Goal: Task Accomplishment & Management: Manage account settings

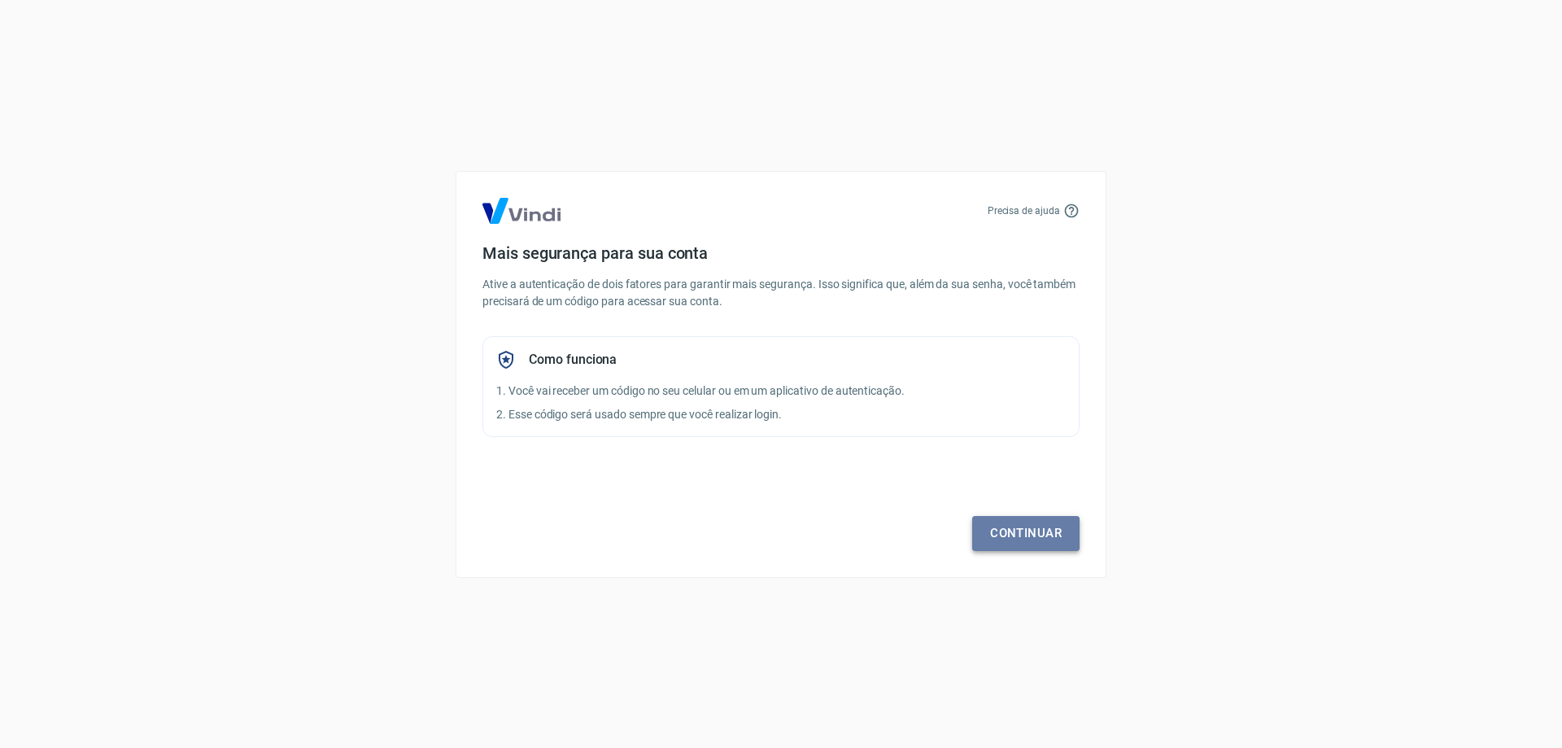
click at [1011, 526] on link "Continuar" at bounding box center [1025, 533] width 107 height 34
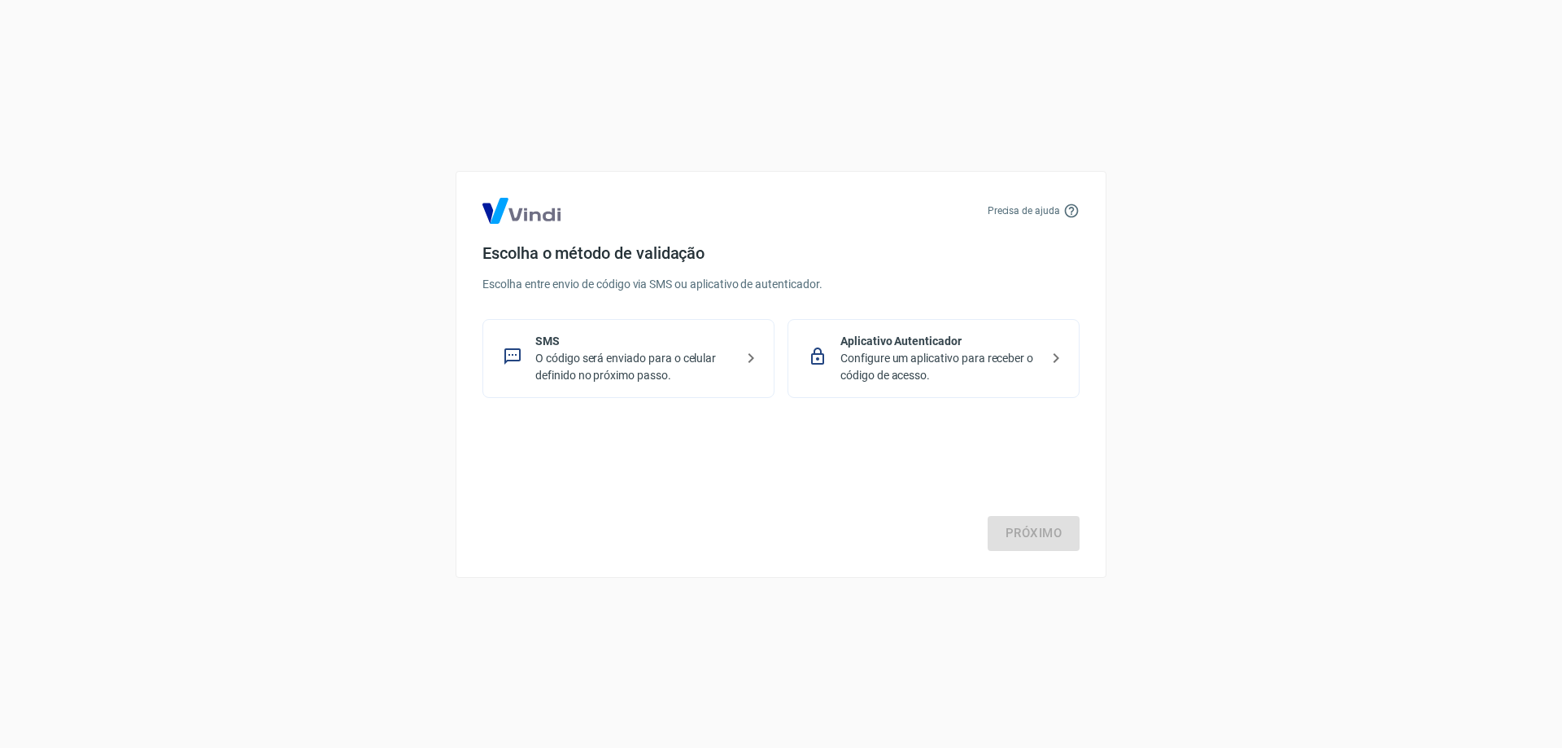
click at [587, 375] on p "O código será enviado para o celular definido no próximo passo." at bounding box center [634, 367] width 199 height 34
click at [1041, 530] on link "Próximo" at bounding box center [1034, 533] width 92 height 34
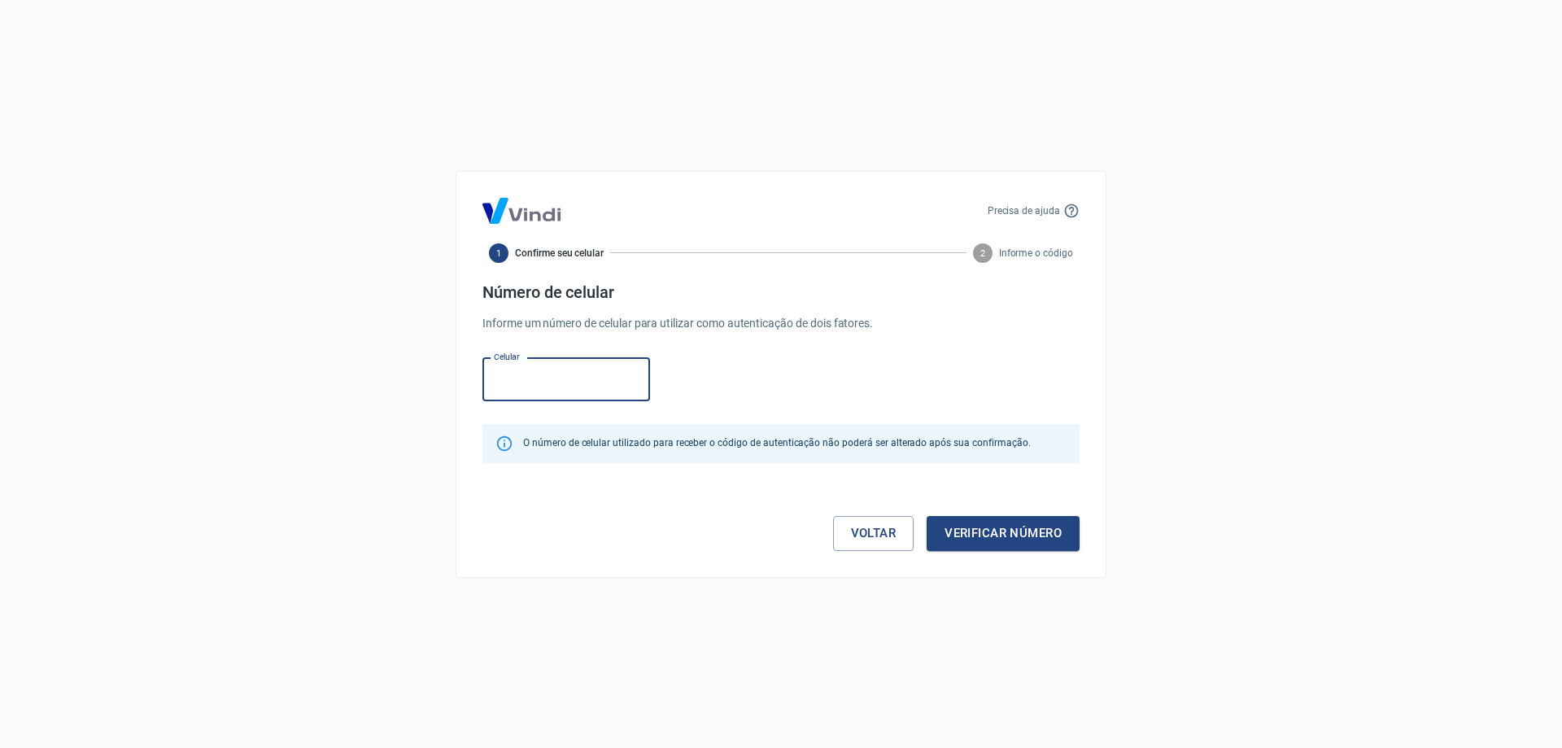
paste input "[PHONE_NUMBER]"
type input "[PHONE_NUMBER]"
click at [988, 527] on button "Verificar número" at bounding box center [1003, 533] width 153 height 34
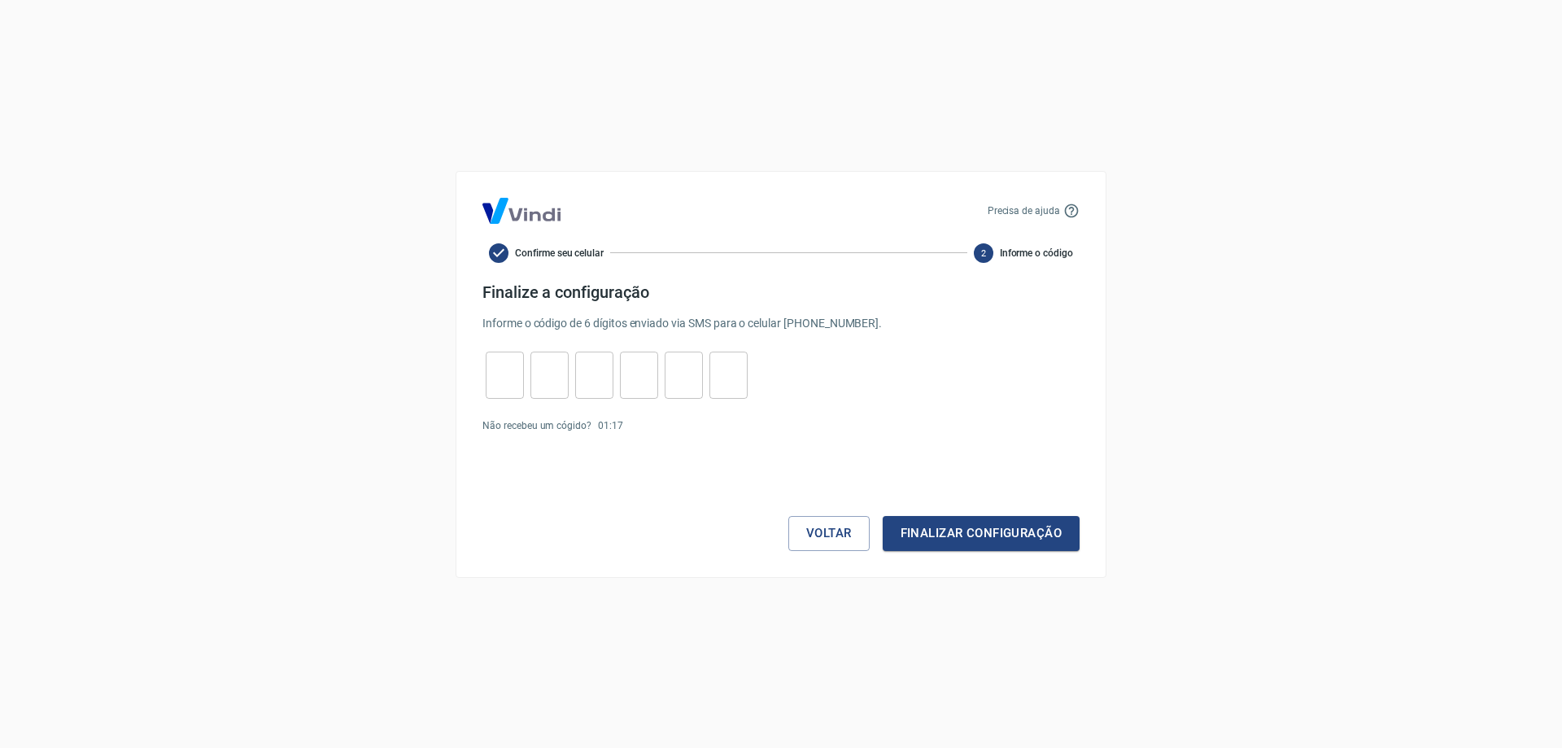
click at [496, 369] on input "tel" at bounding box center [505, 374] width 38 height 35
type input "3"
type input "1"
type input "3"
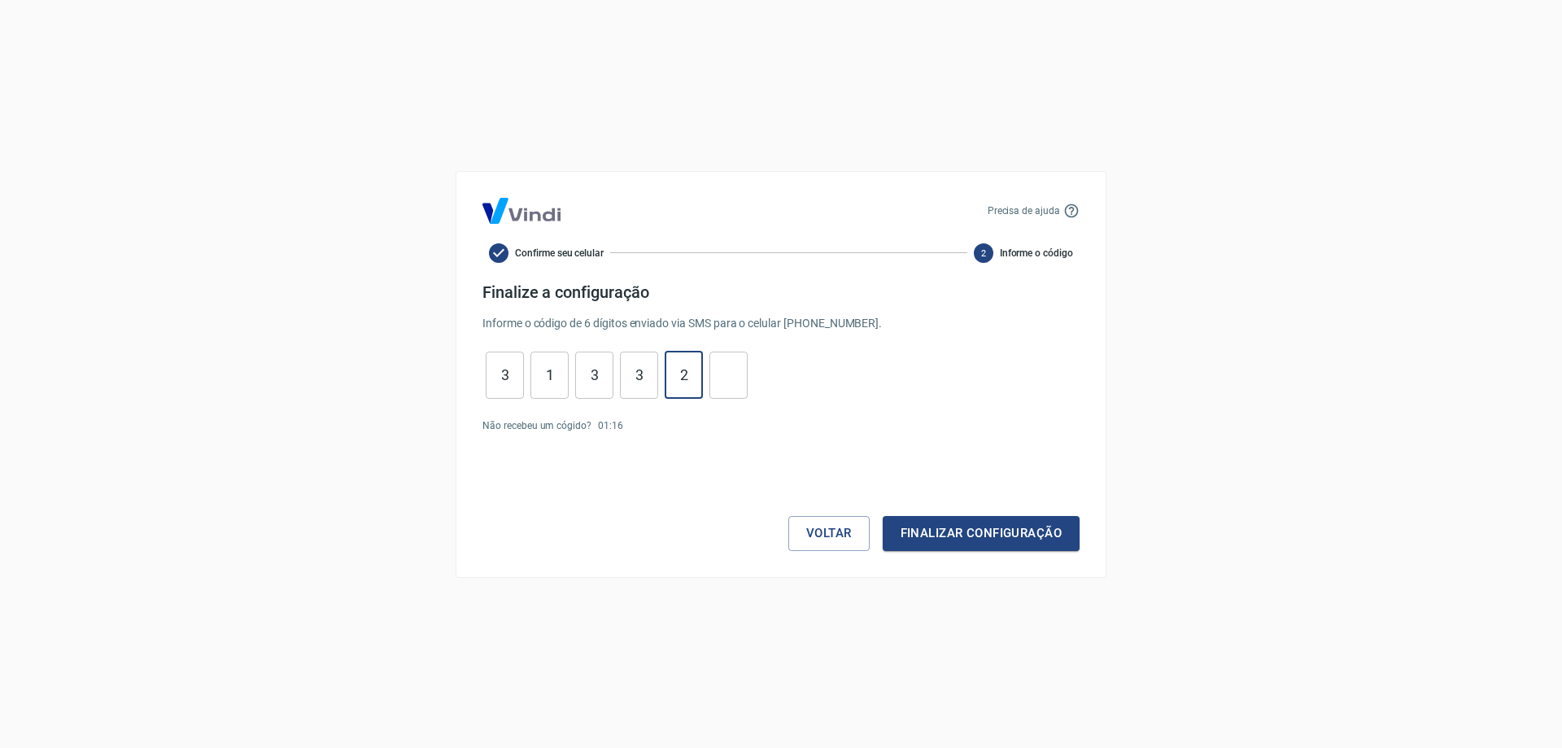
type input "2"
type input "0"
click at [922, 530] on button "Finalizar configuração" at bounding box center [981, 533] width 197 height 34
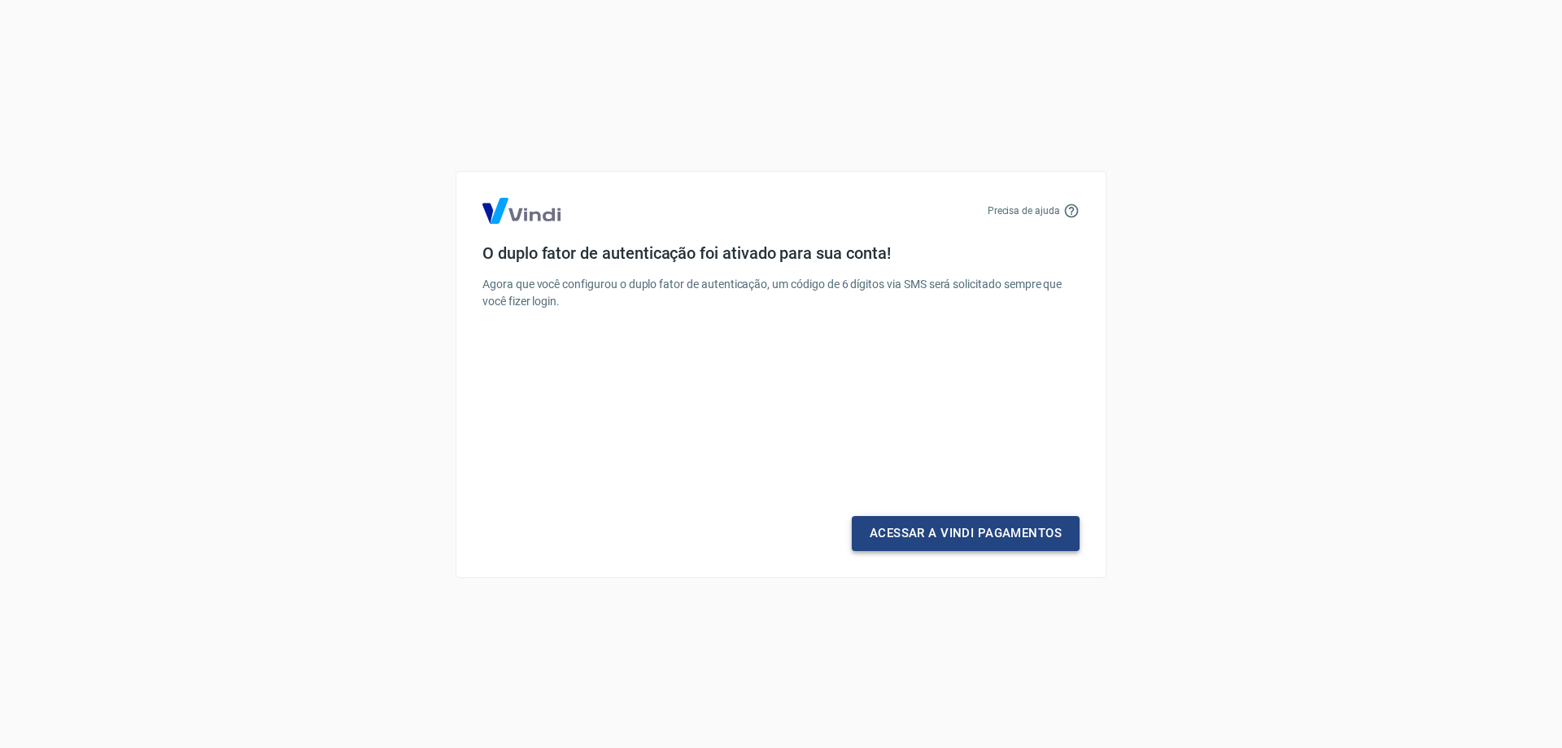
click at [968, 532] on link "Acessar a Vindi Pagamentos" at bounding box center [966, 533] width 228 height 34
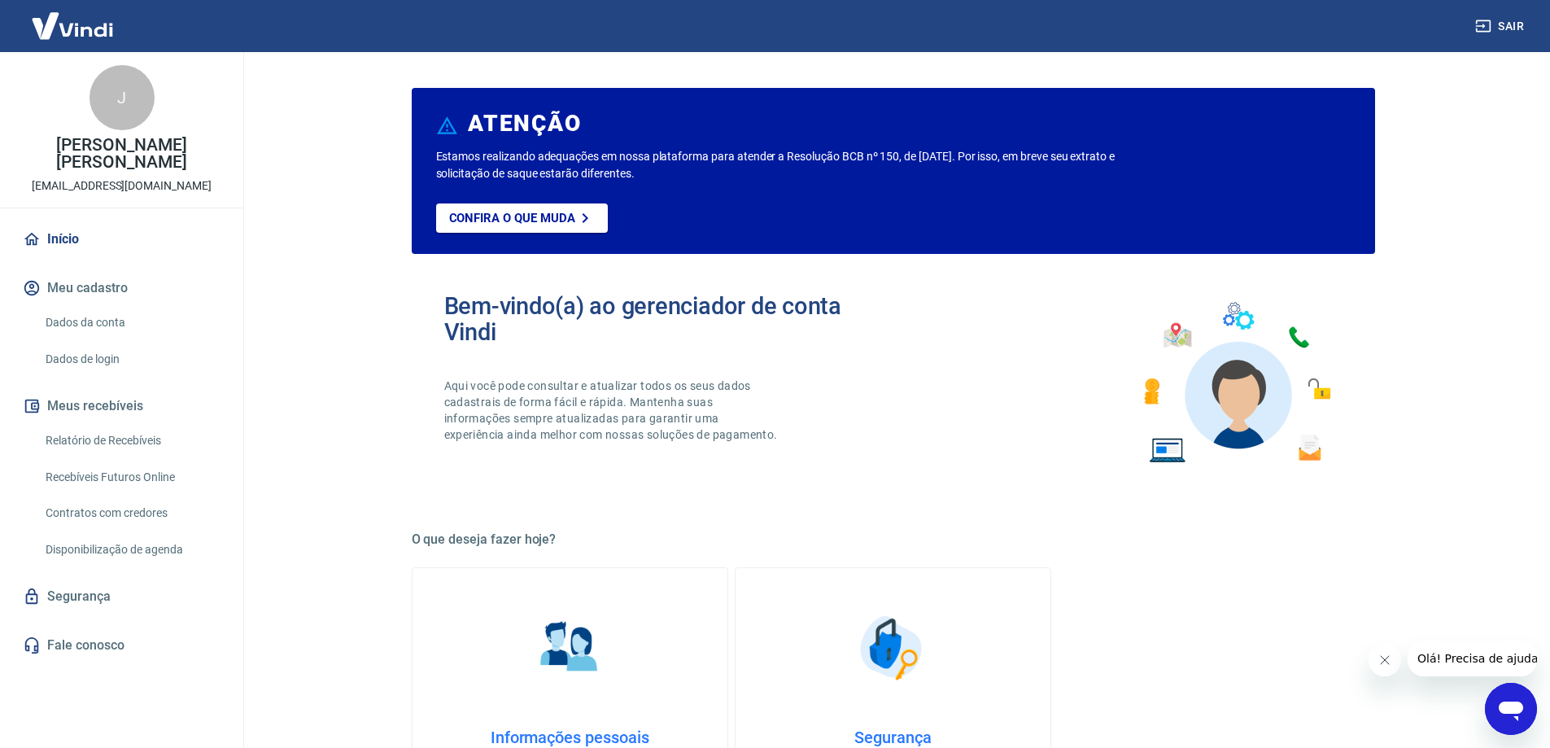
click at [98, 306] on link "Dados da conta" at bounding box center [131, 322] width 185 height 33
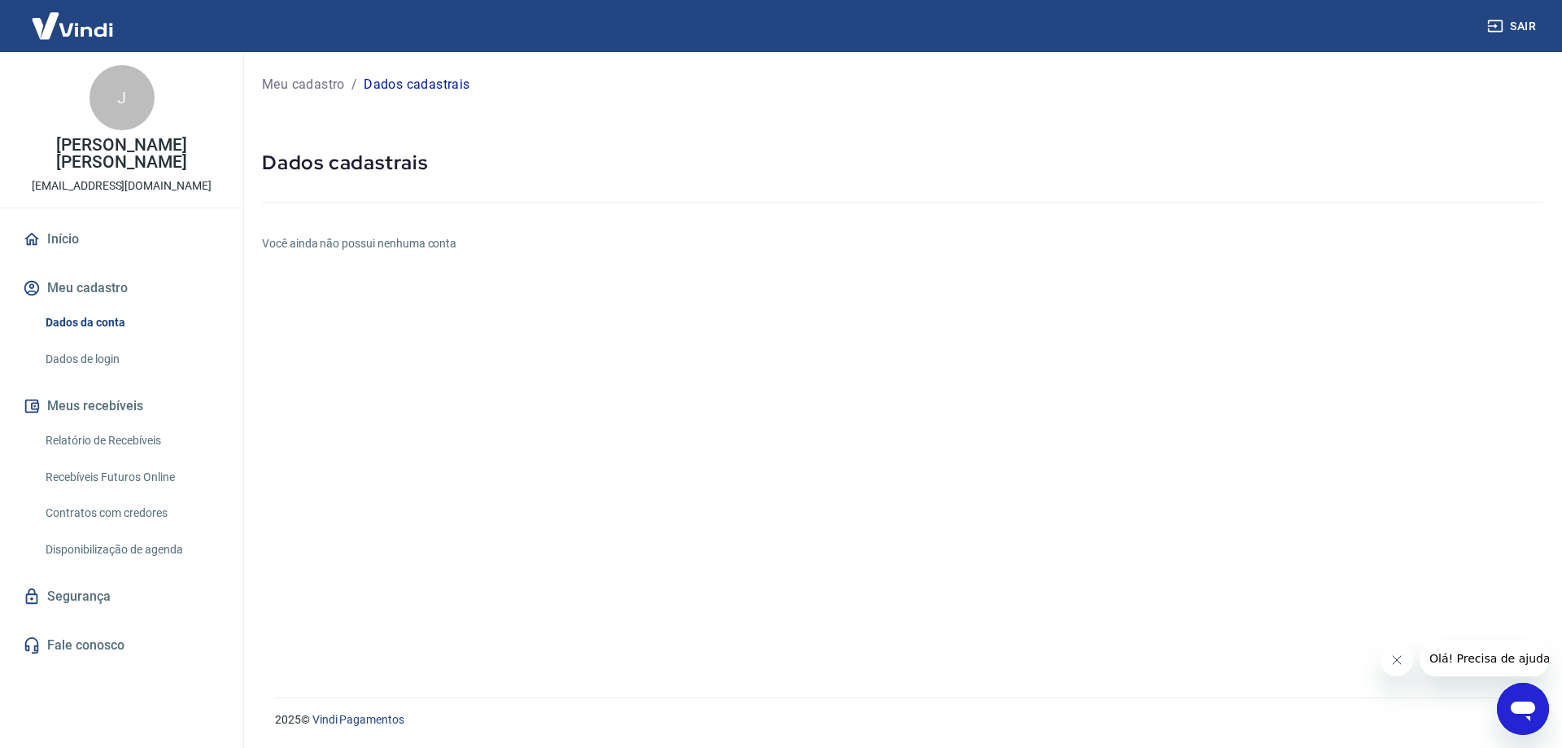
click at [103, 342] on link "Dados de login" at bounding box center [131, 358] width 185 height 33
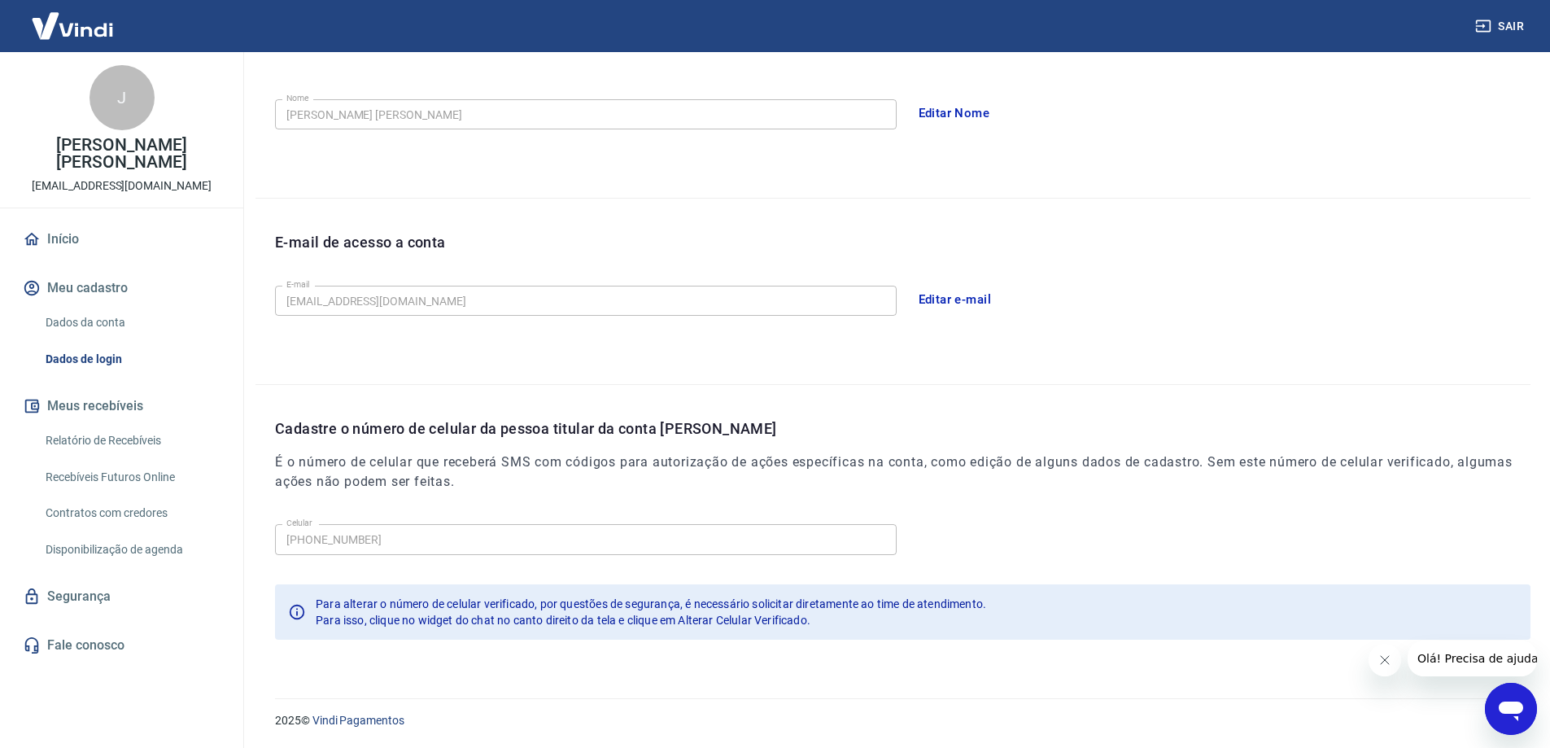
scroll to position [294, 0]
click at [962, 303] on button "Editar e-mail" at bounding box center [954, 298] width 91 height 34
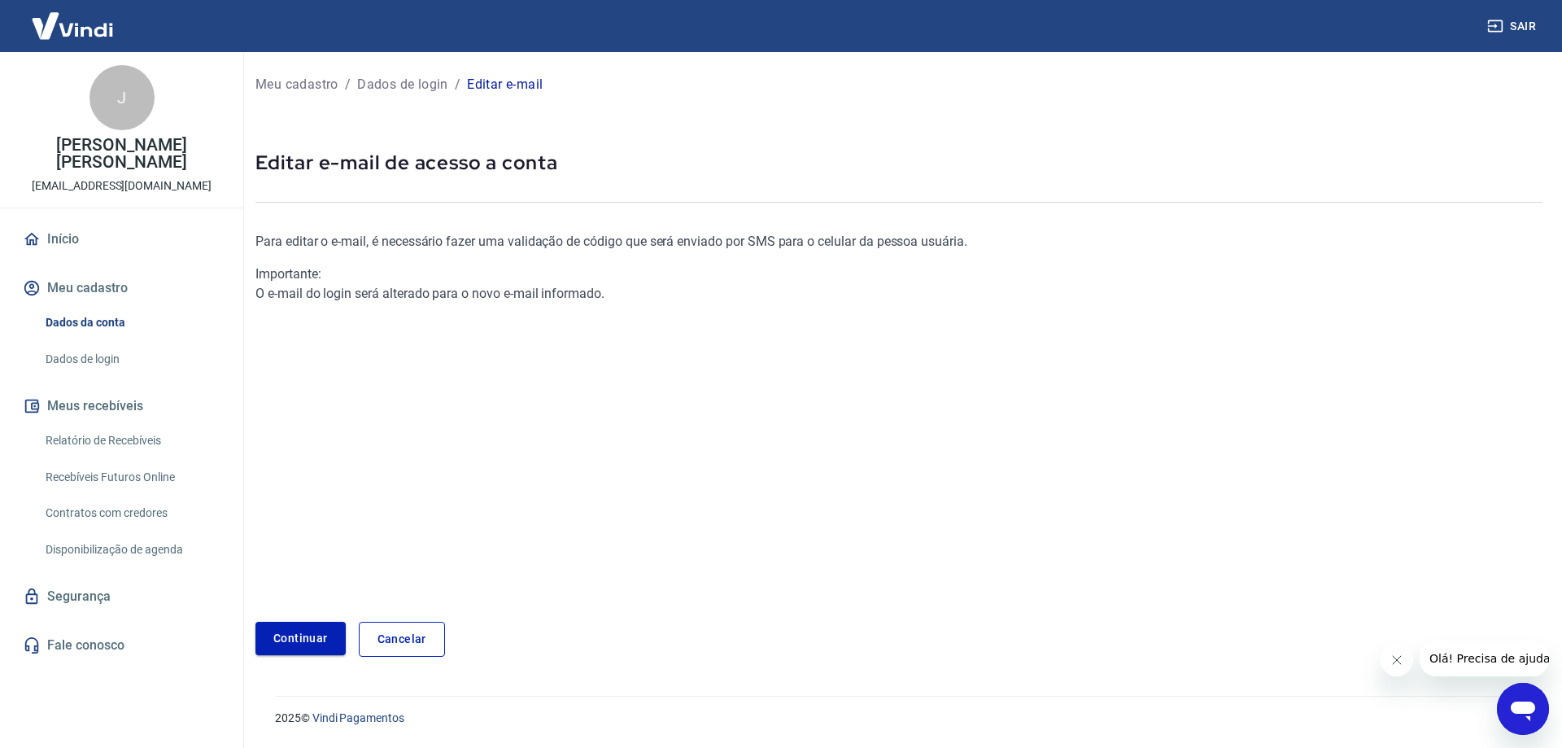
click at [307, 636] on link "Continuar" at bounding box center [300, 637] width 90 height 33
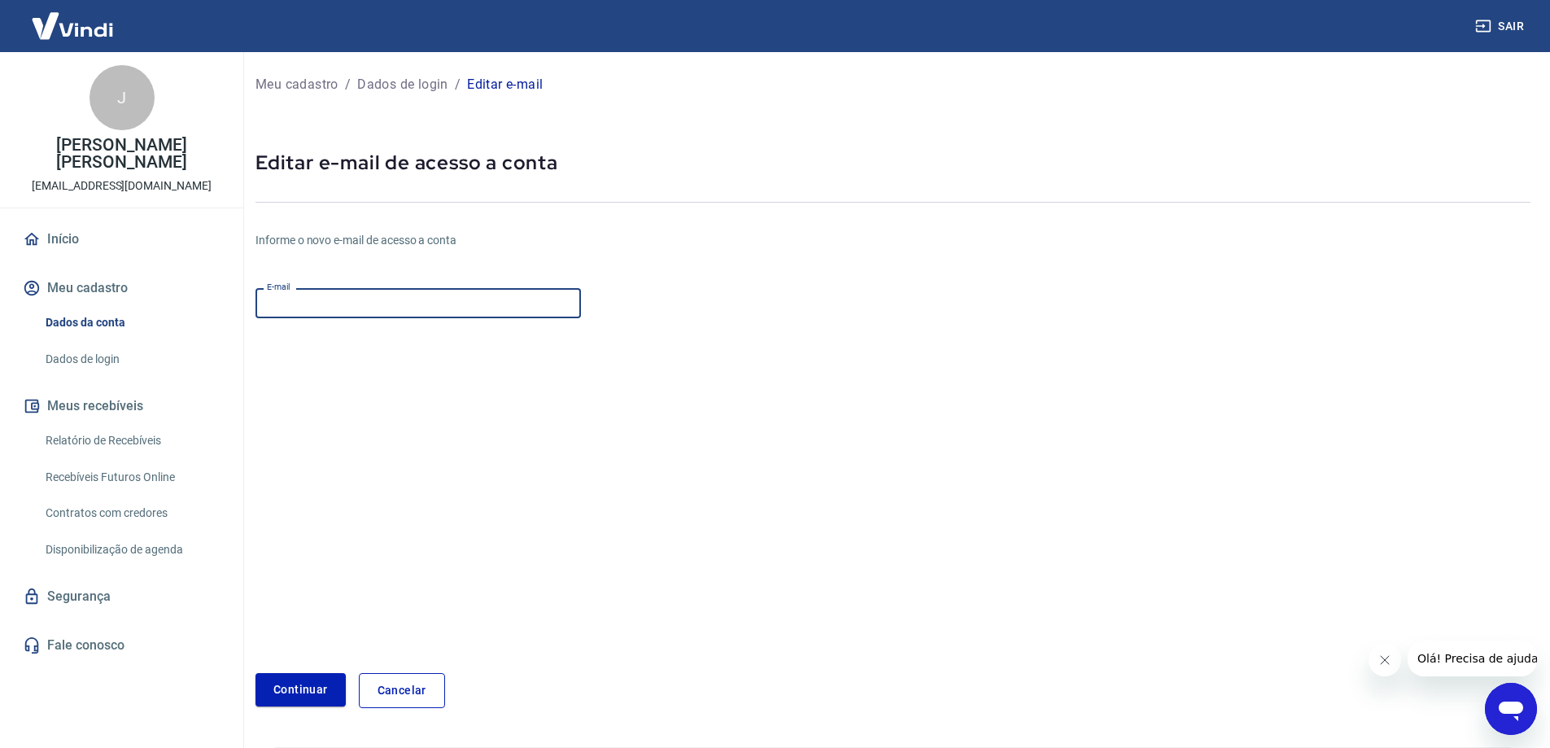
click at [323, 307] on input "E-mail" at bounding box center [417, 303] width 325 height 30
type input "[EMAIL_ADDRESS][DOMAIN_NAME]"
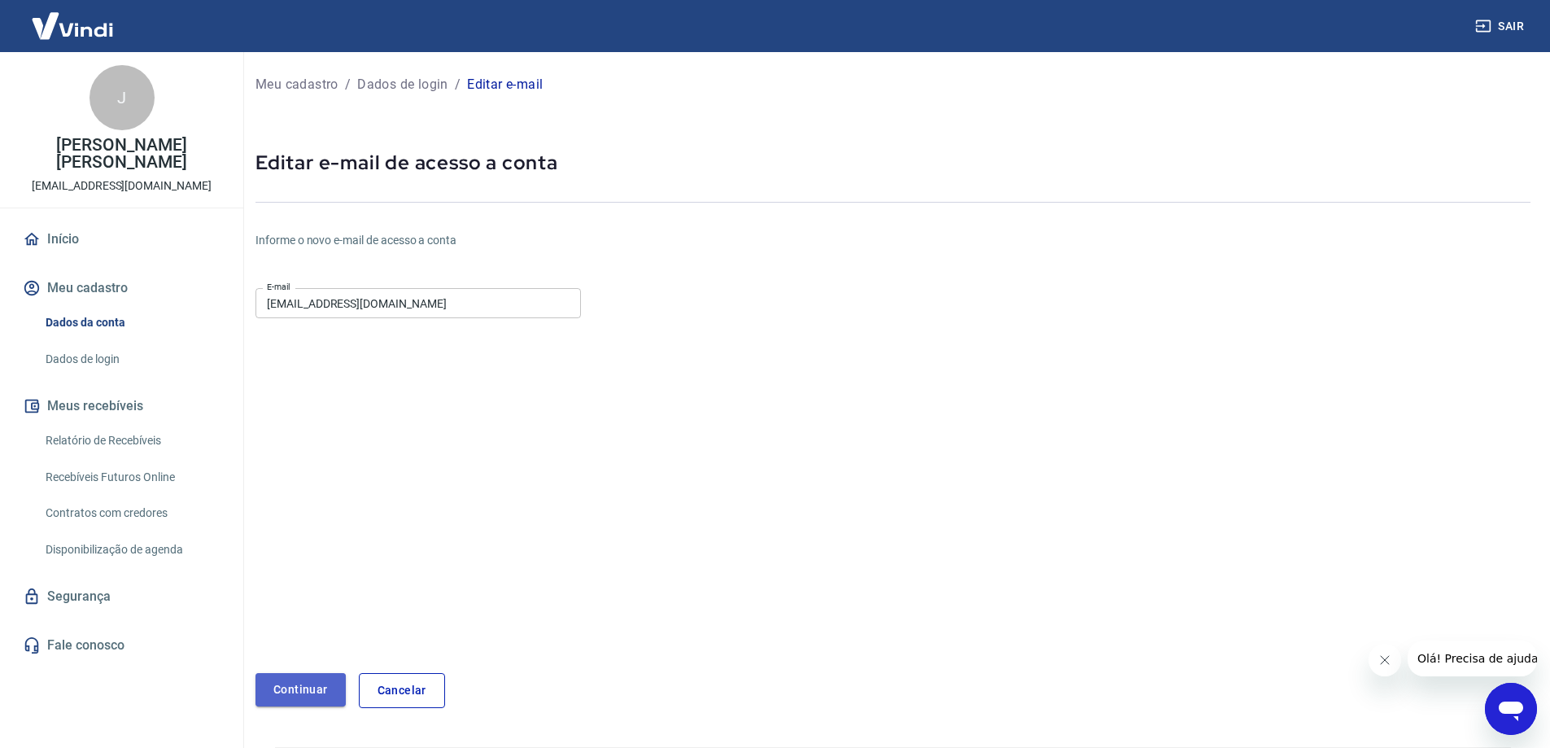
click at [298, 695] on button "Continuar" at bounding box center [300, 689] width 90 height 33
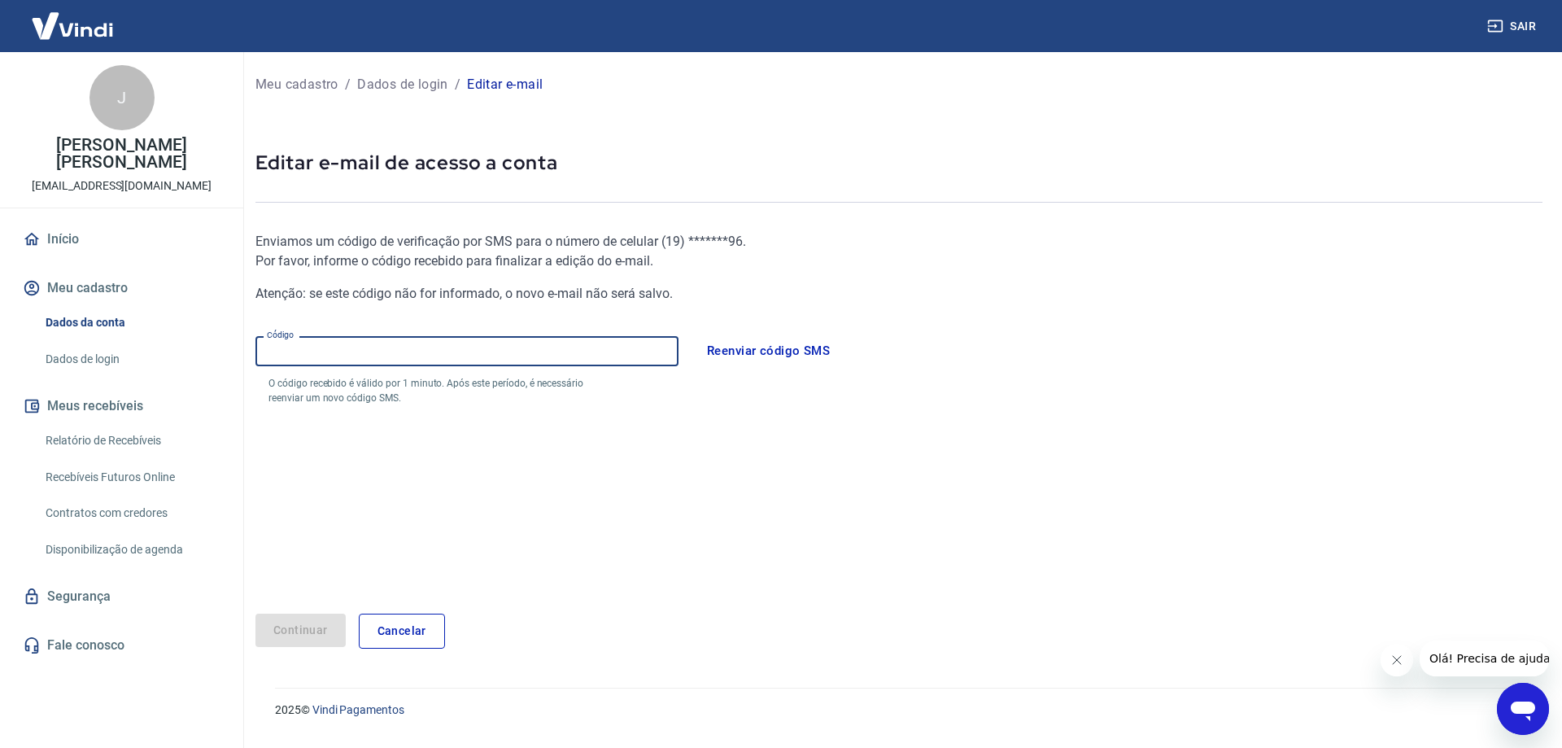
click at [473, 355] on input "Código" at bounding box center [466, 351] width 423 height 30
type input "260131"
click at [495, 351] on input "260131" at bounding box center [466, 351] width 423 height 30
type input "260131"
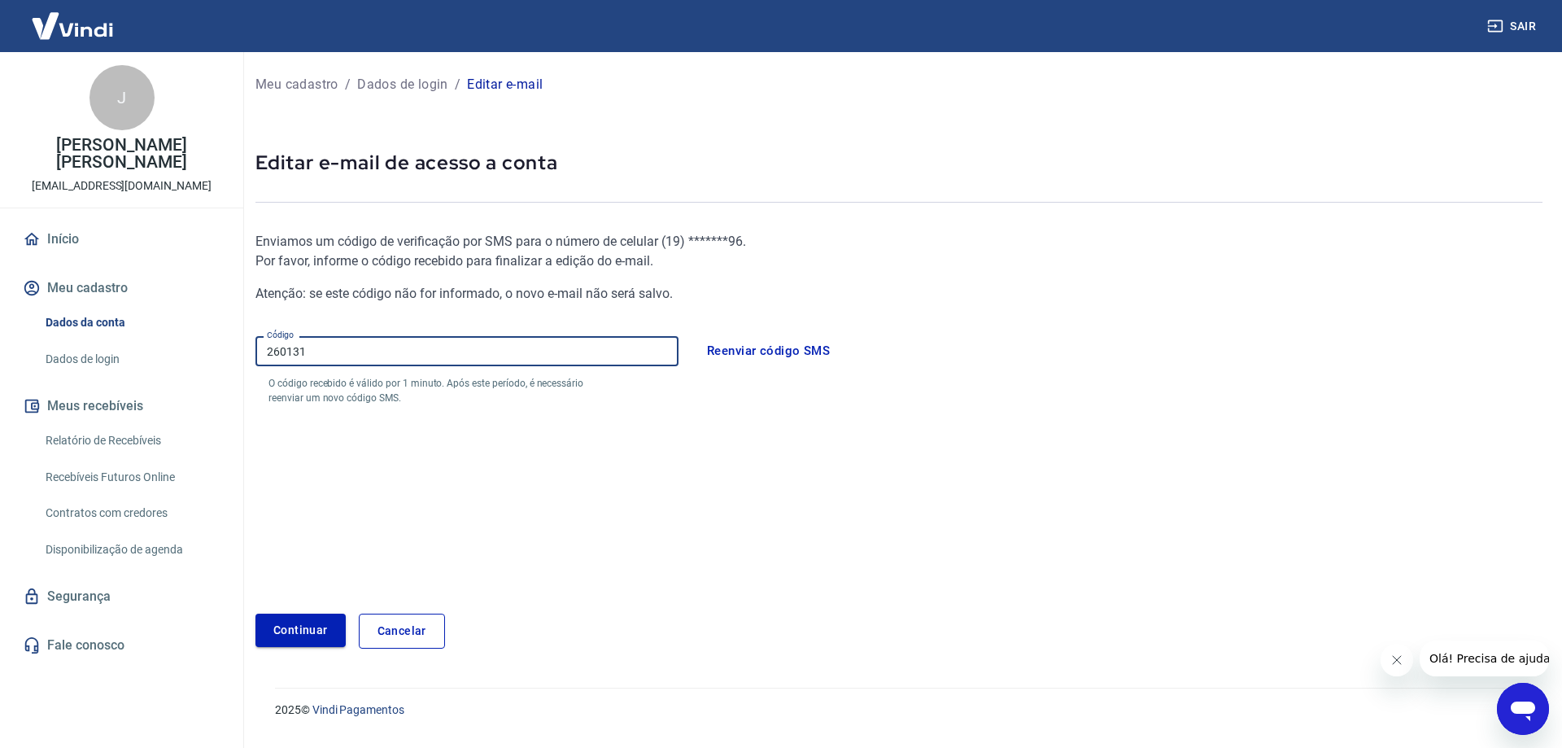
click at [329, 631] on button "Continuar" at bounding box center [300, 629] width 90 height 33
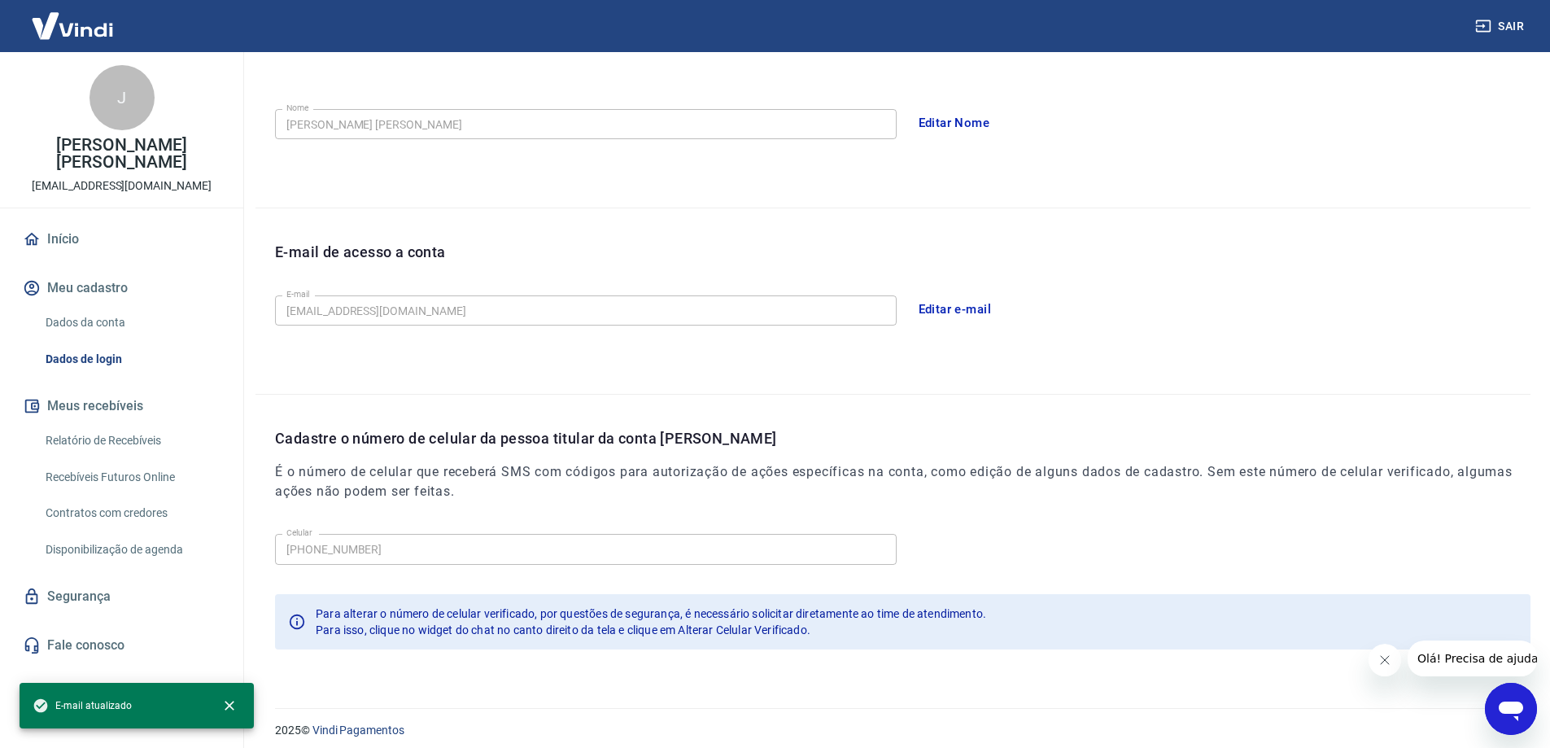
scroll to position [294, 0]
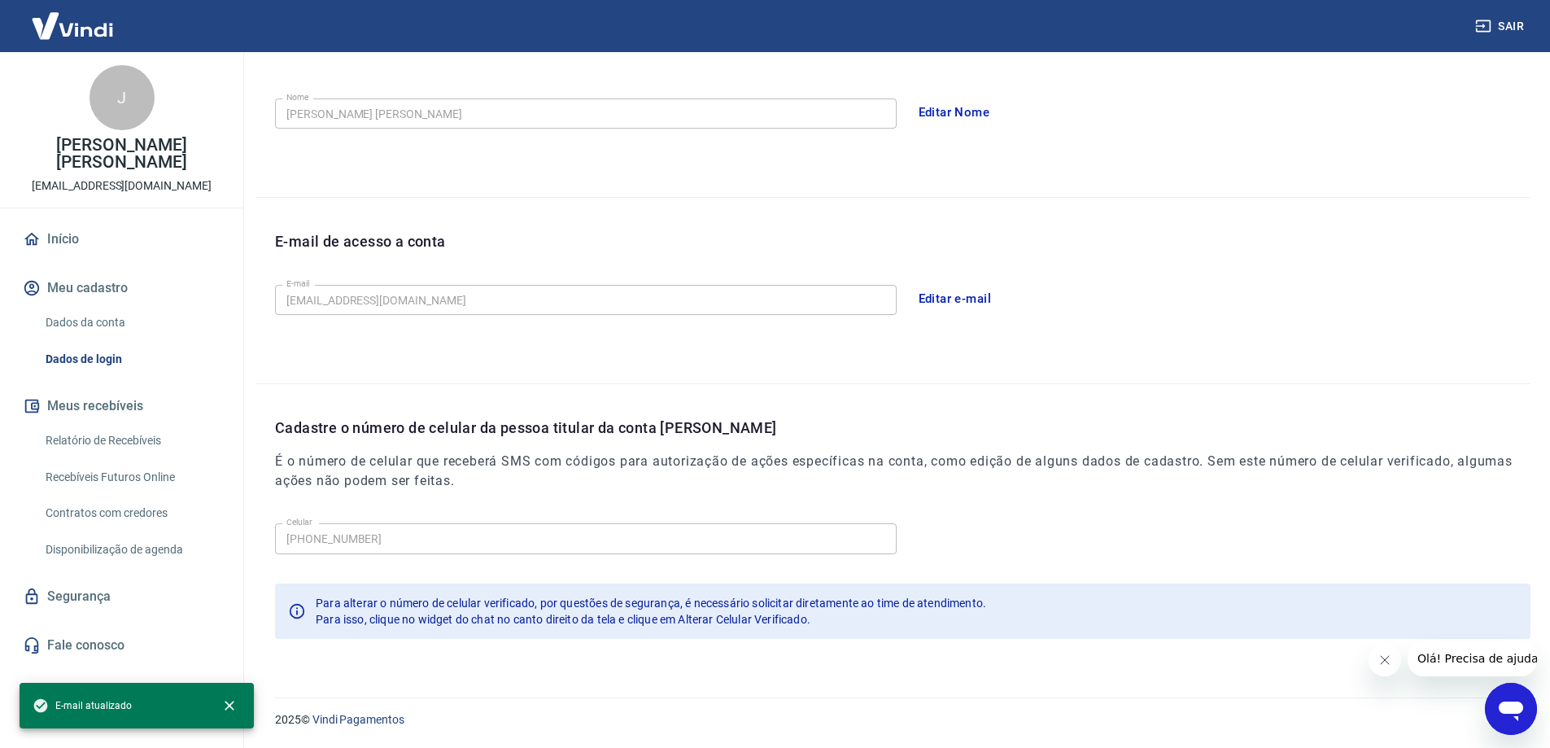
click at [1504, 20] on button "Sair" at bounding box center [1501, 26] width 59 height 30
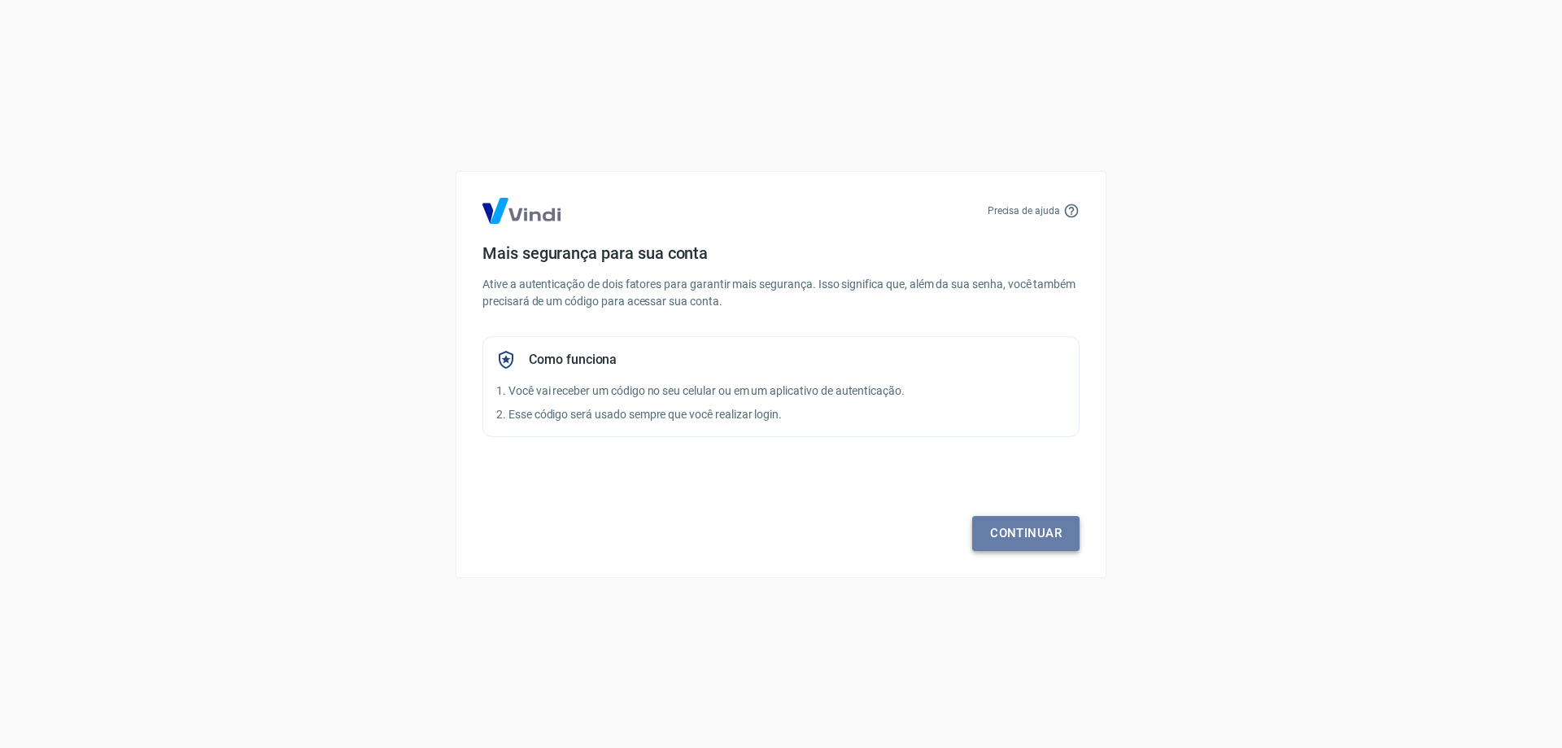
click at [1009, 521] on link "Continuar" at bounding box center [1025, 533] width 107 height 34
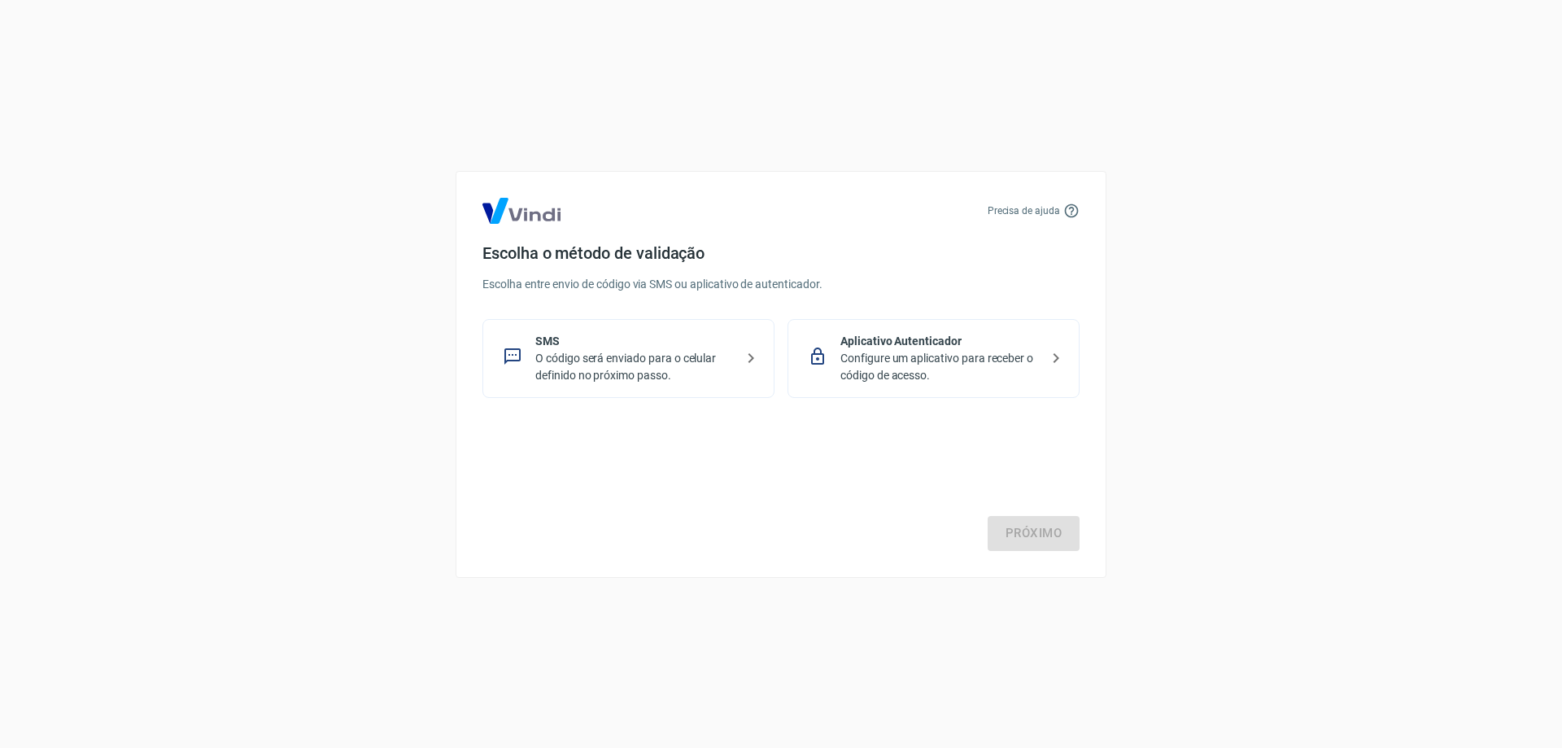
click at [617, 364] on p "O código será enviado para o celular definido no próximo passo." at bounding box center [634, 367] width 199 height 34
click at [1010, 537] on link "Próximo" at bounding box center [1034, 533] width 92 height 34
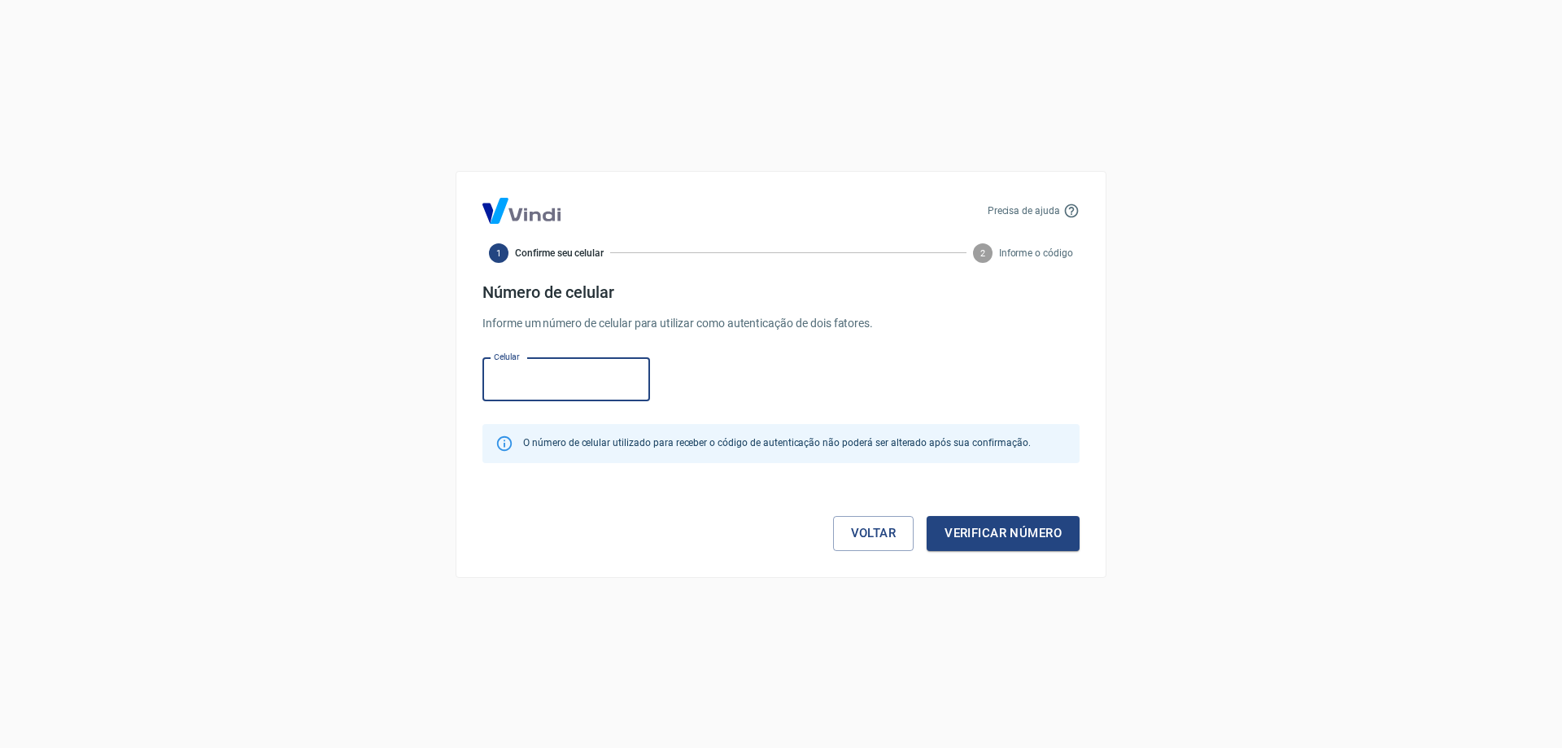
click at [596, 375] on input "Celular" at bounding box center [566, 379] width 168 height 43
paste input "[PHONE_NUMBER]"
type input "[PHONE_NUMBER]"
click at [1024, 525] on button "Verificar número" at bounding box center [1003, 533] width 153 height 34
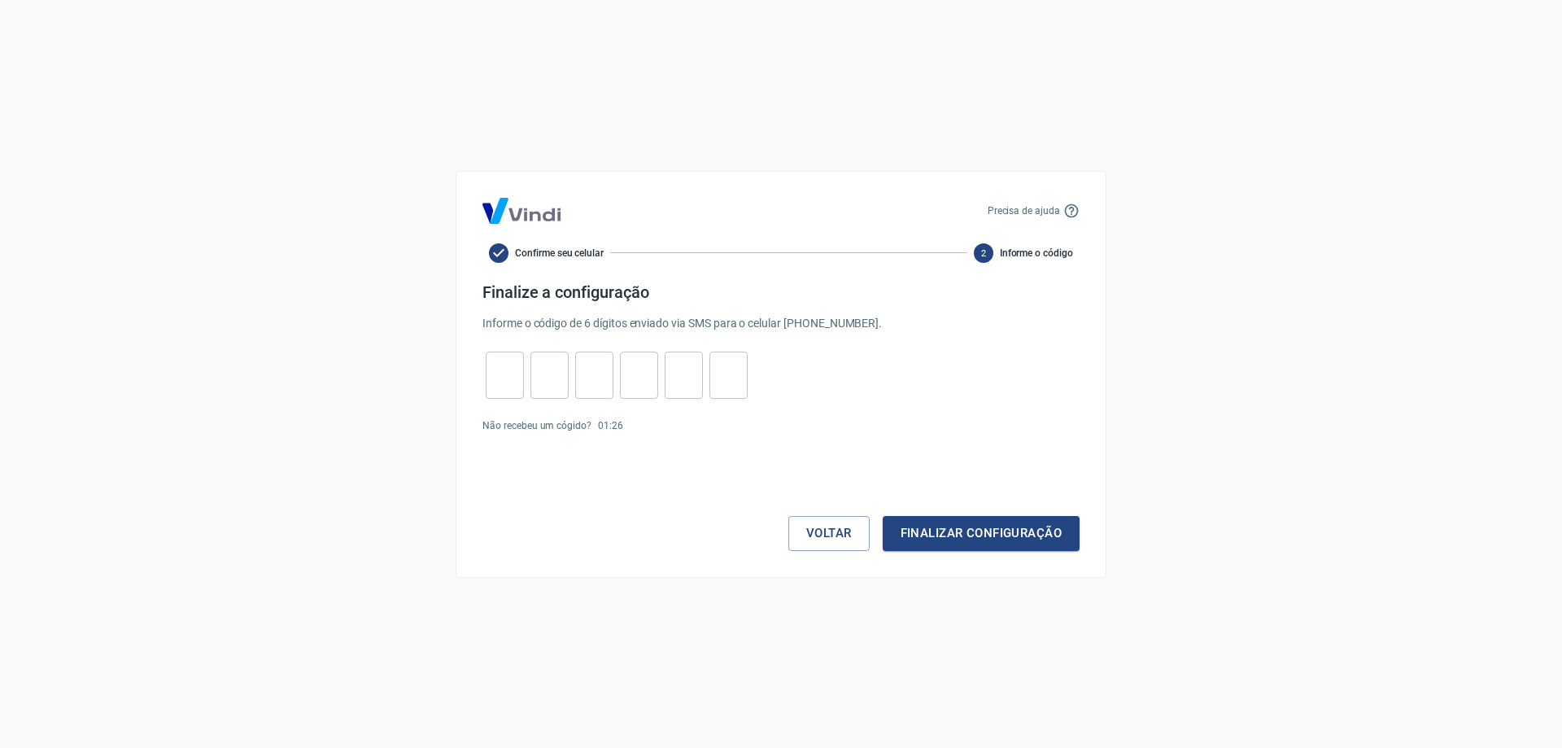
click at [487, 369] on input "tel" at bounding box center [505, 374] width 38 height 35
type input "0"
type input "7"
type input "9"
type input "5"
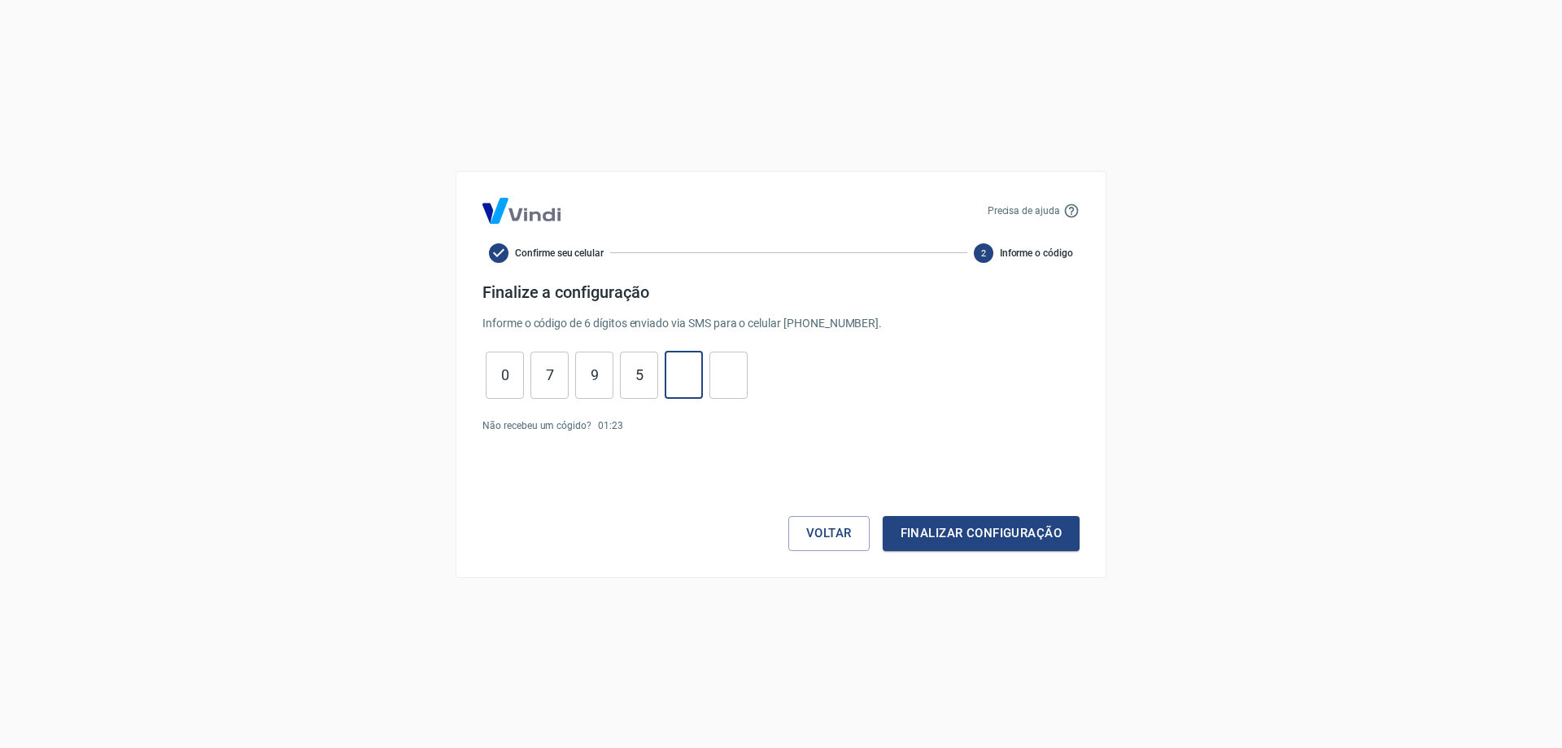
type input "7"
type input "4"
click at [988, 524] on button "Finalizar configuração" at bounding box center [981, 533] width 197 height 34
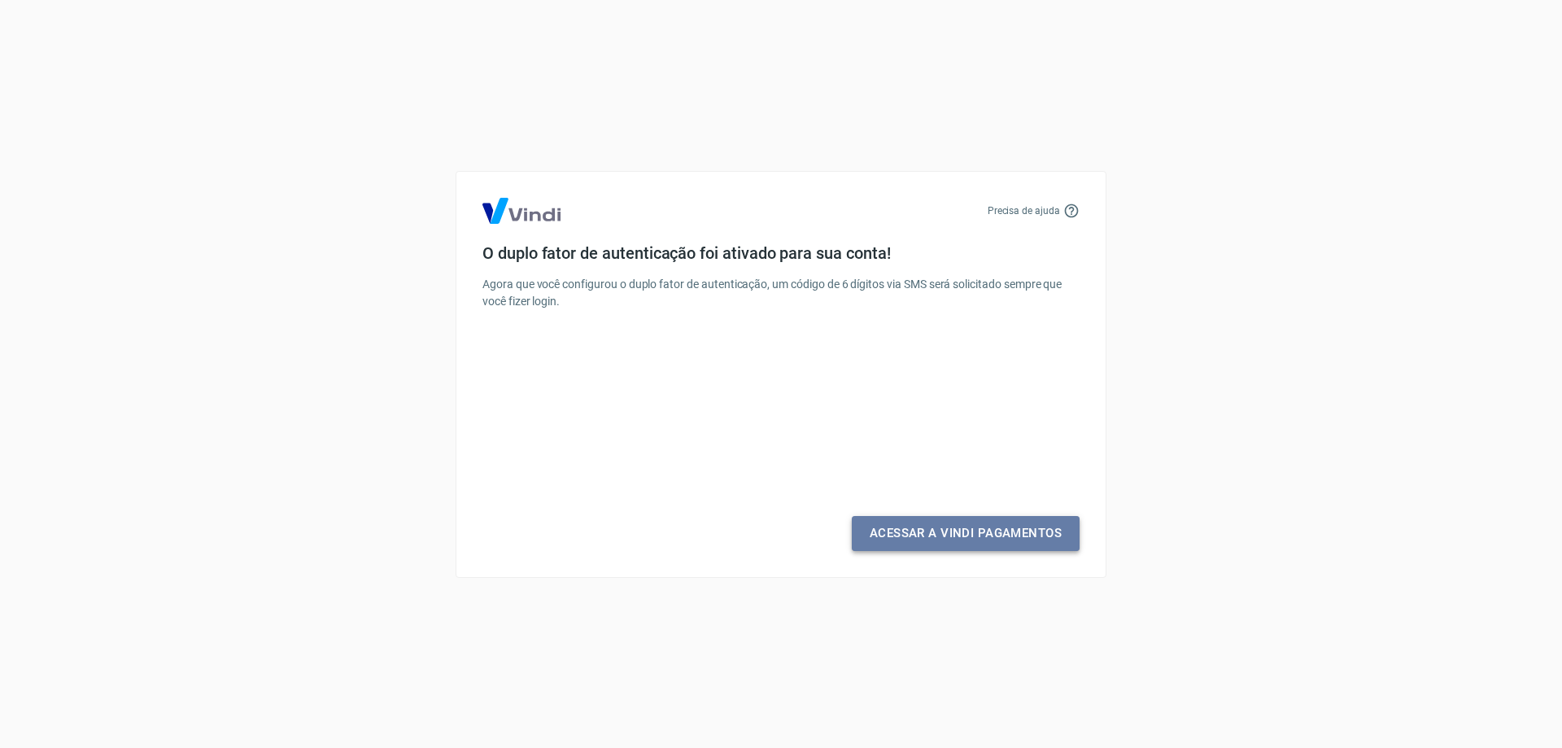
click at [987, 533] on link "Acessar a Vindi Pagamentos" at bounding box center [966, 533] width 228 height 34
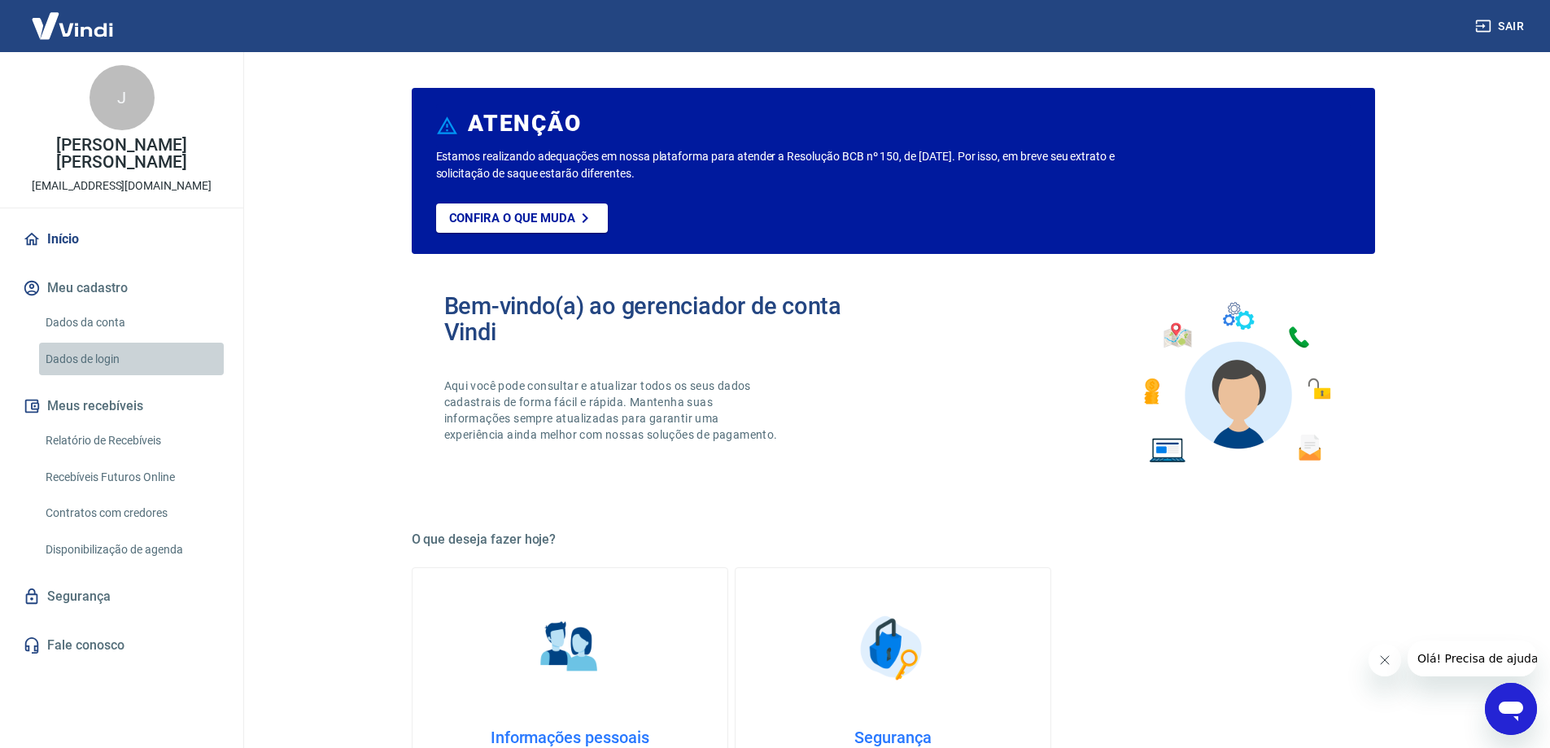
click at [95, 342] on link "Dados de login" at bounding box center [131, 358] width 185 height 33
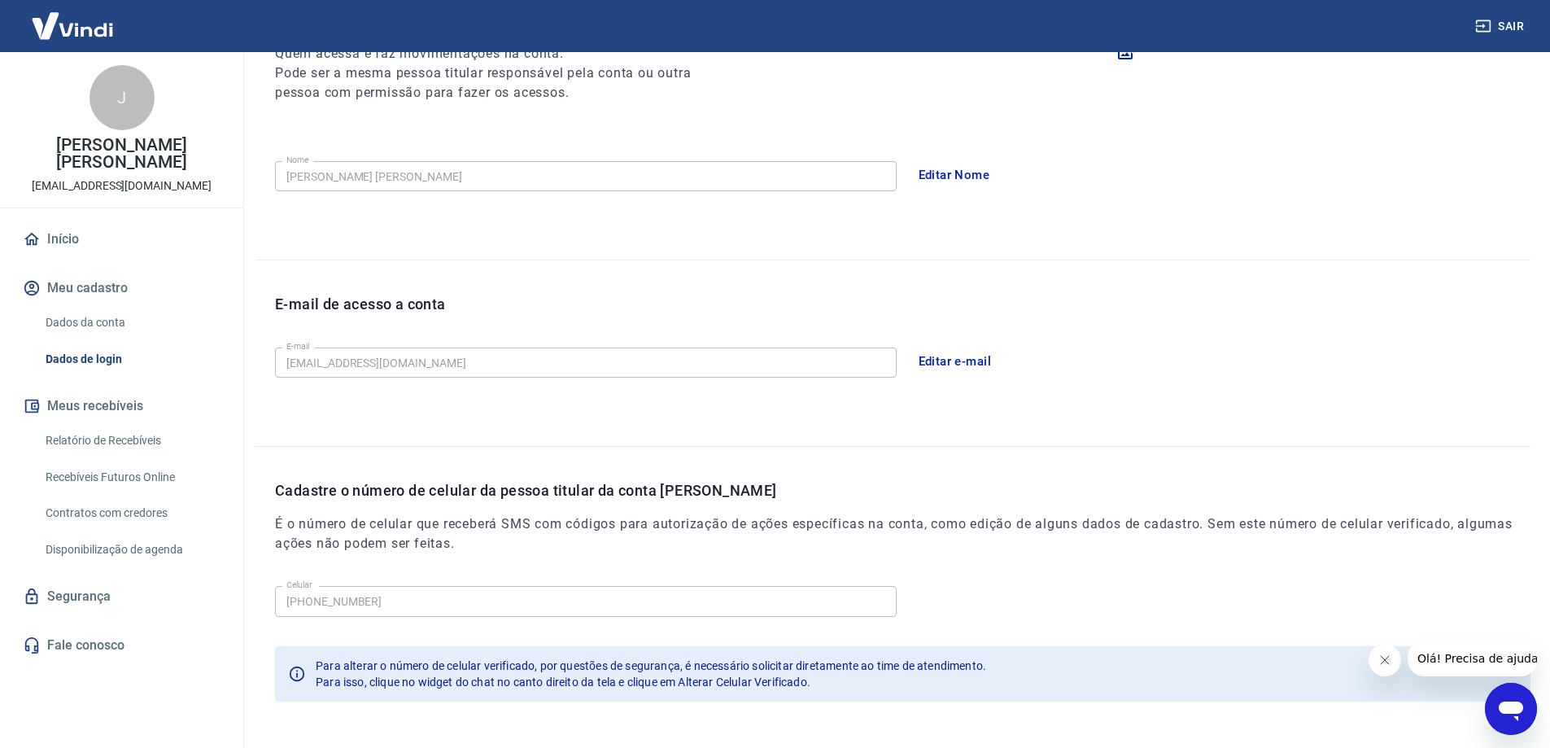
scroll to position [294, 0]
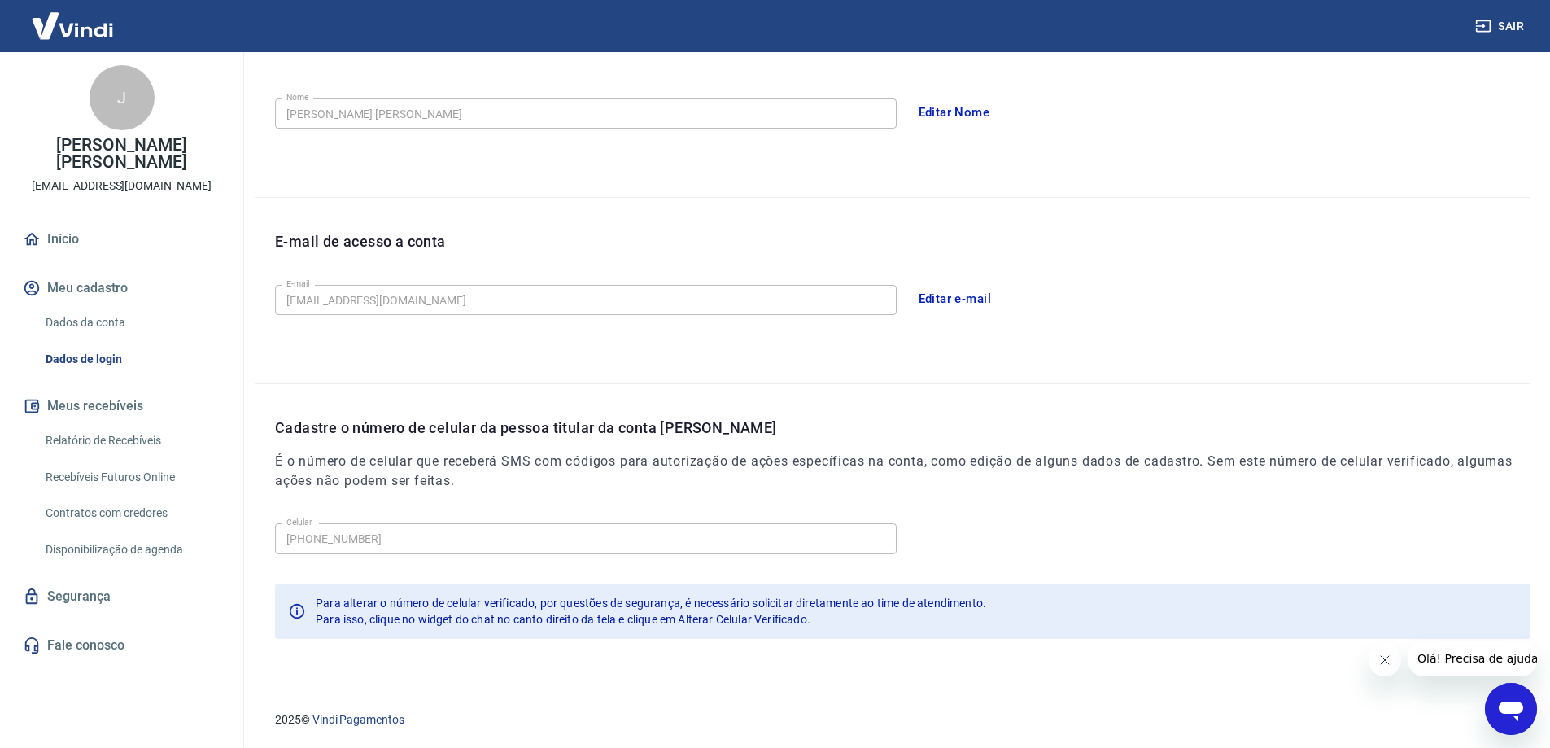
click at [967, 303] on button "Editar e-mail" at bounding box center [954, 298] width 91 height 34
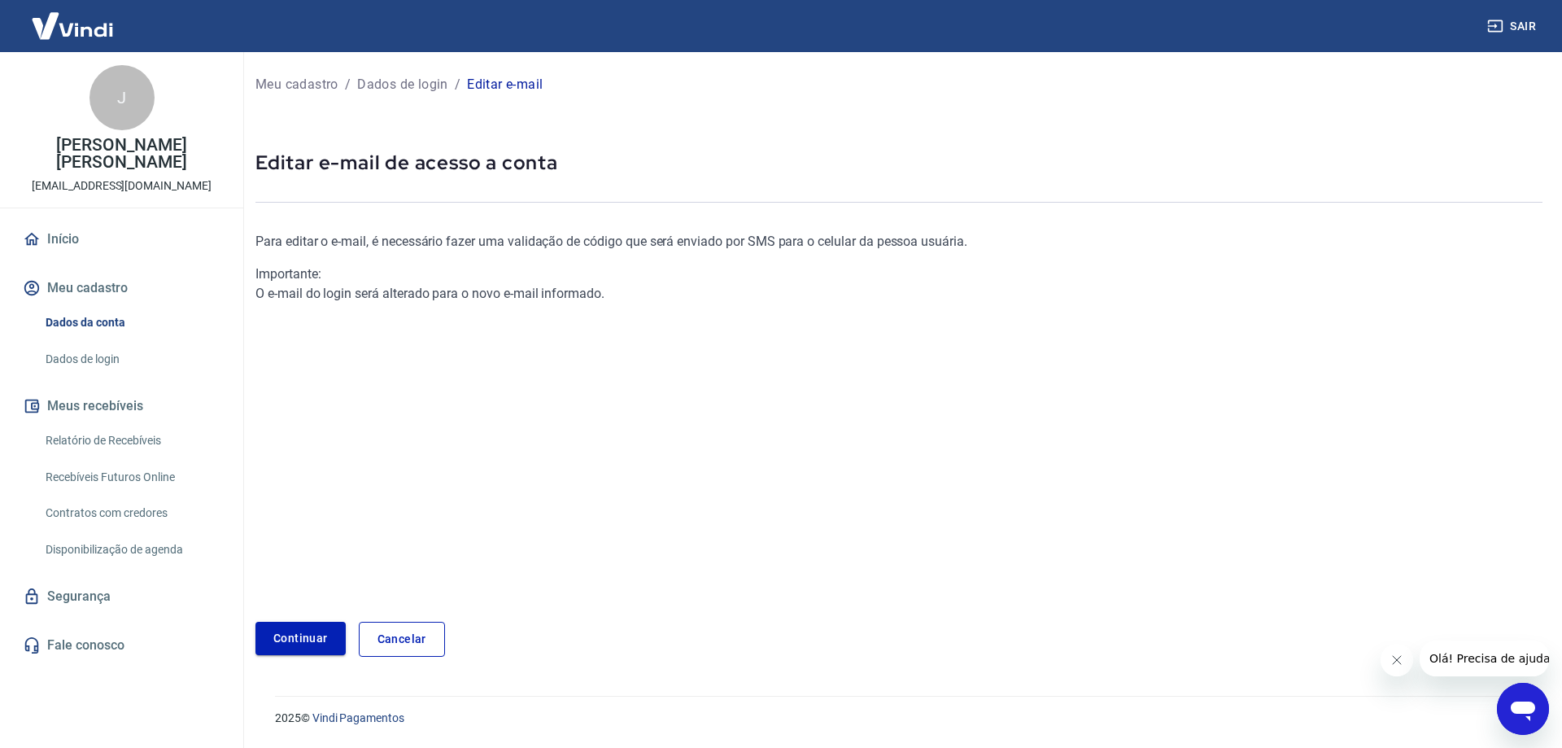
click at [295, 630] on link "Continuar" at bounding box center [300, 637] width 90 height 33
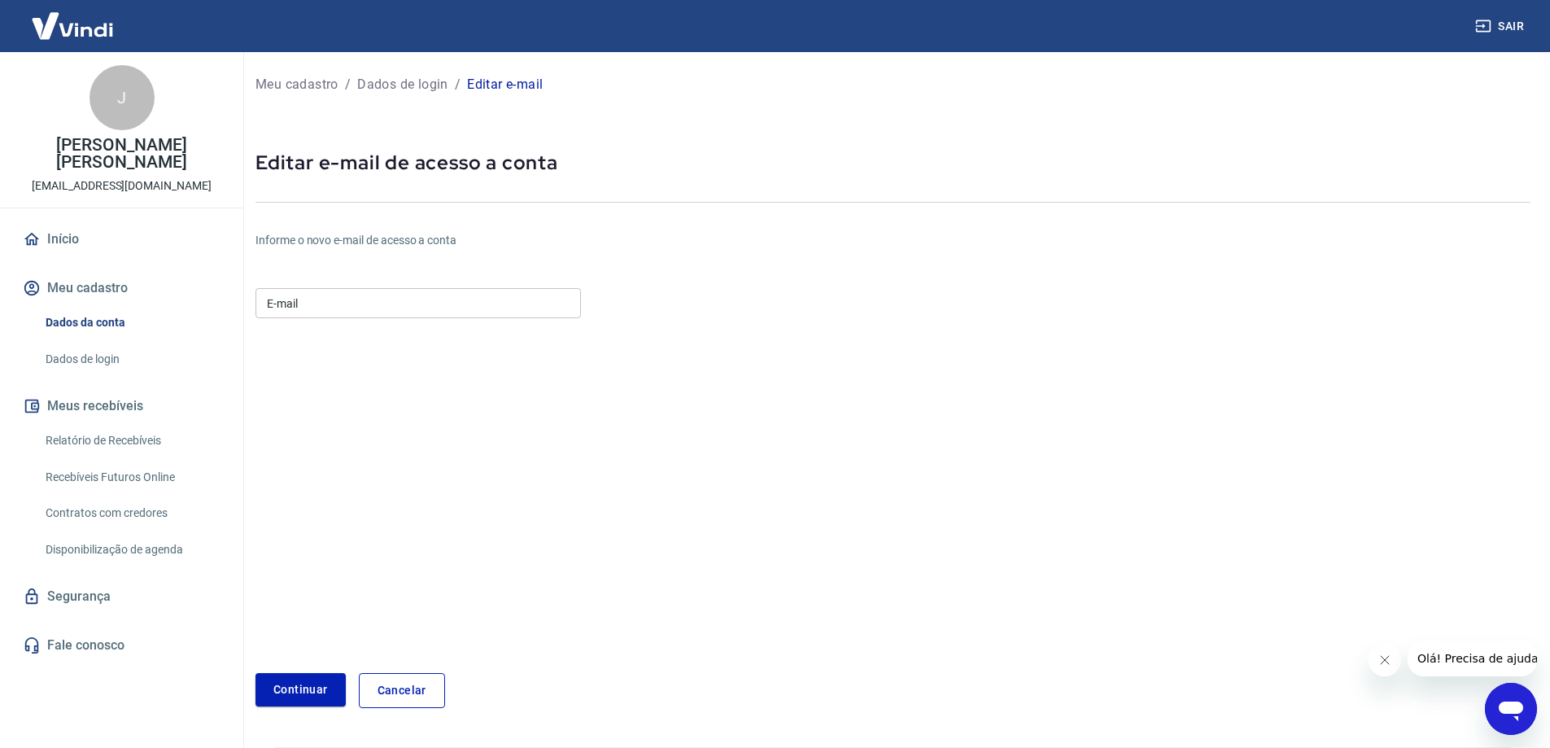
click at [334, 299] on input "E-mail" at bounding box center [417, 303] width 325 height 30
click at [386, 297] on input "E-mail" at bounding box center [417, 303] width 325 height 30
paste input "[EMAIL_ADDRESS][DOMAIN_NAME]"
type input "[EMAIL_ADDRESS][DOMAIN_NAME]"
click at [286, 681] on button "Continuar" at bounding box center [300, 689] width 90 height 33
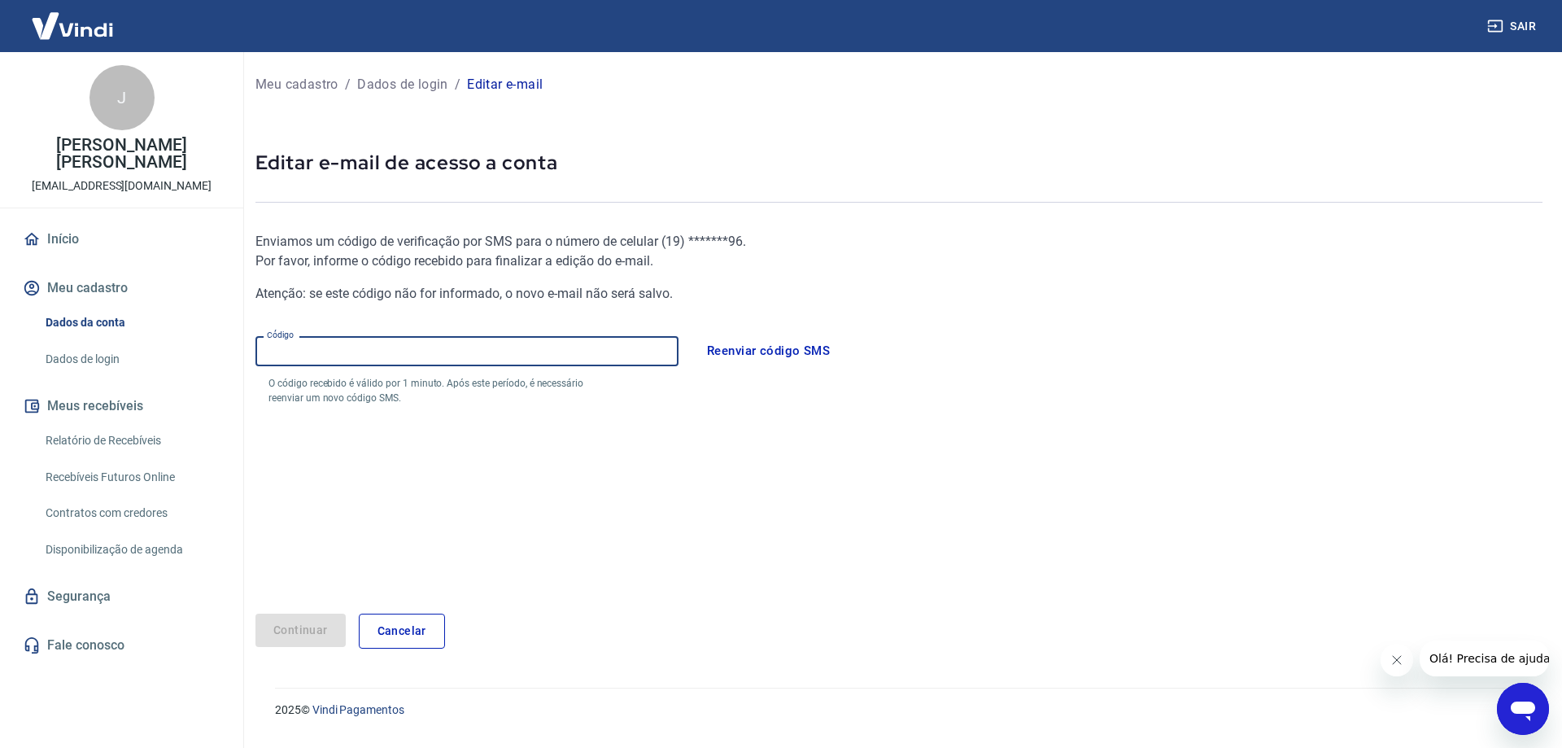
click at [487, 346] on input "Código" at bounding box center [466, 351] width 423 height 30
type input "682208"
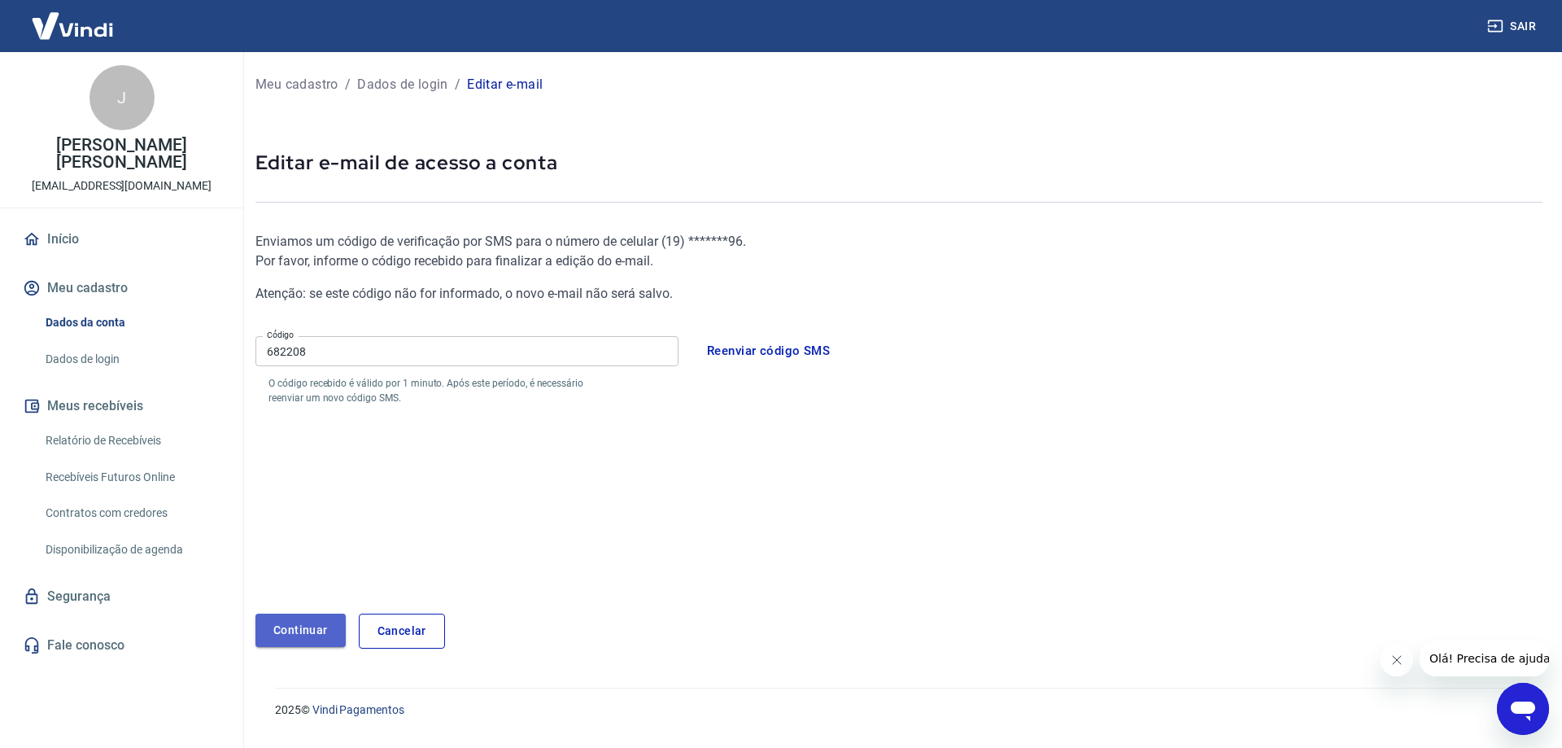
click at [292, 629] on button "Continuar" at bounding box center [300, 629] width 90 height 33
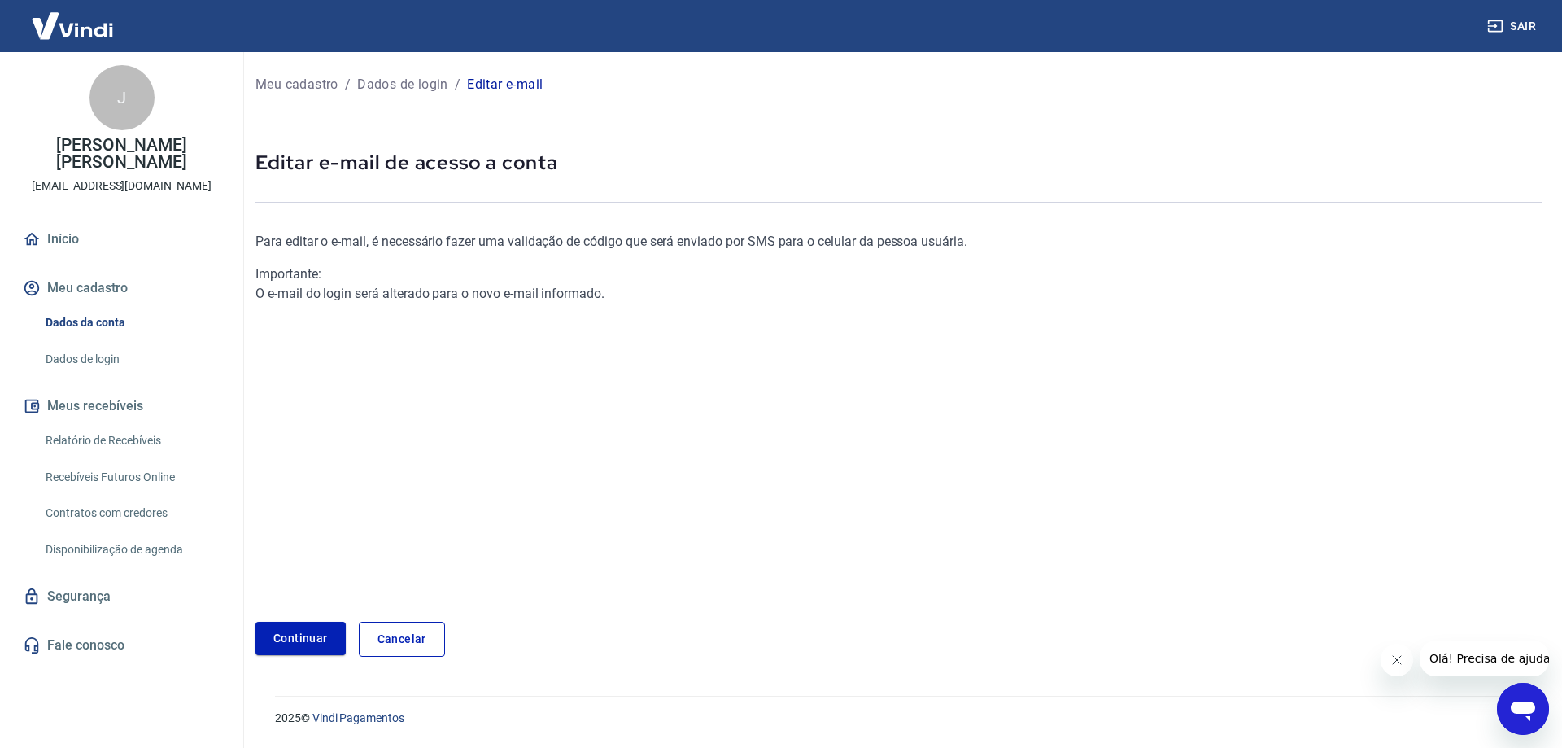
click at [86, 306] on link "Dados da conta" at bounding box center [131, 322] width 185 height 33
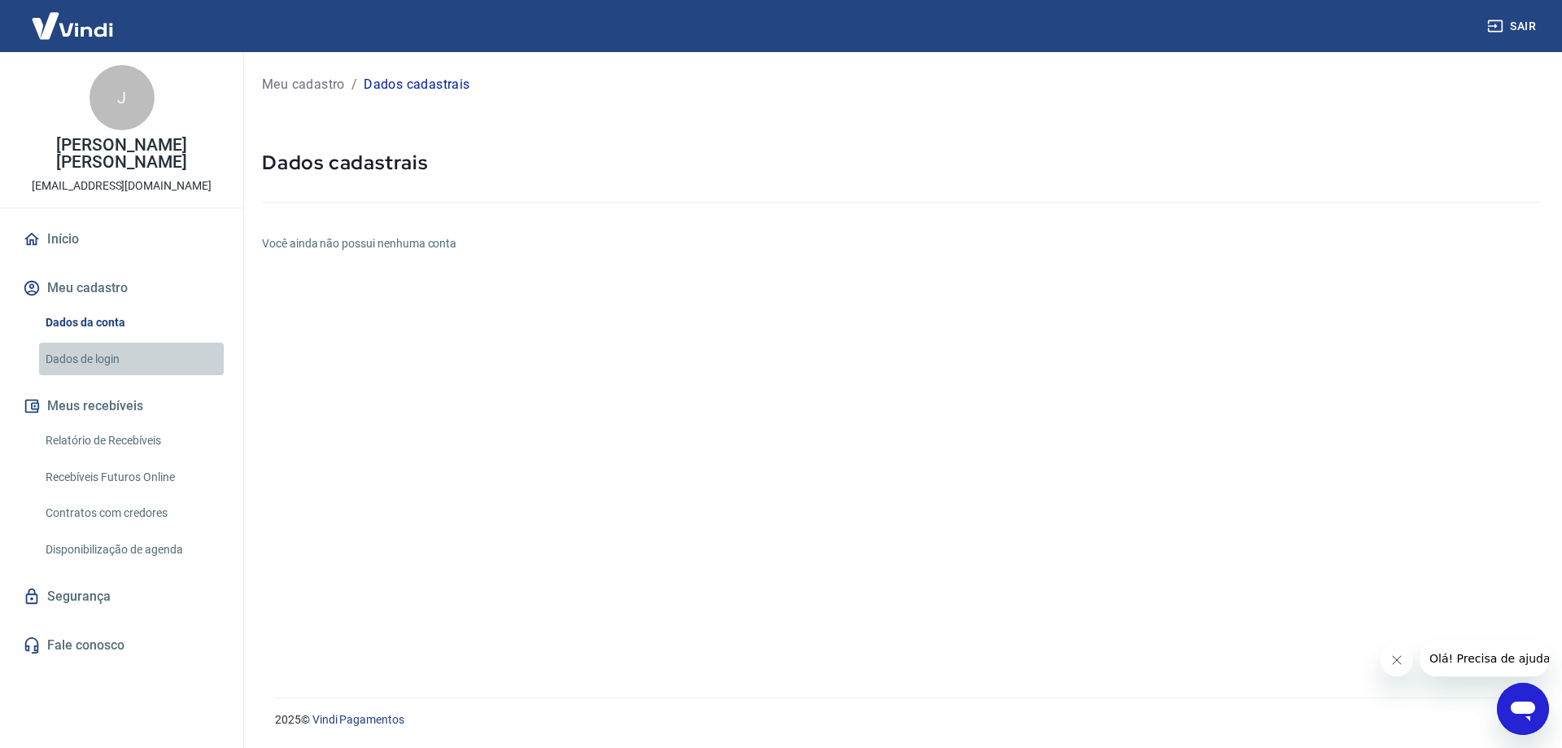
click at [98, 342] on link "Dados de login" at bounding box center [131, 358] width 185 height 33
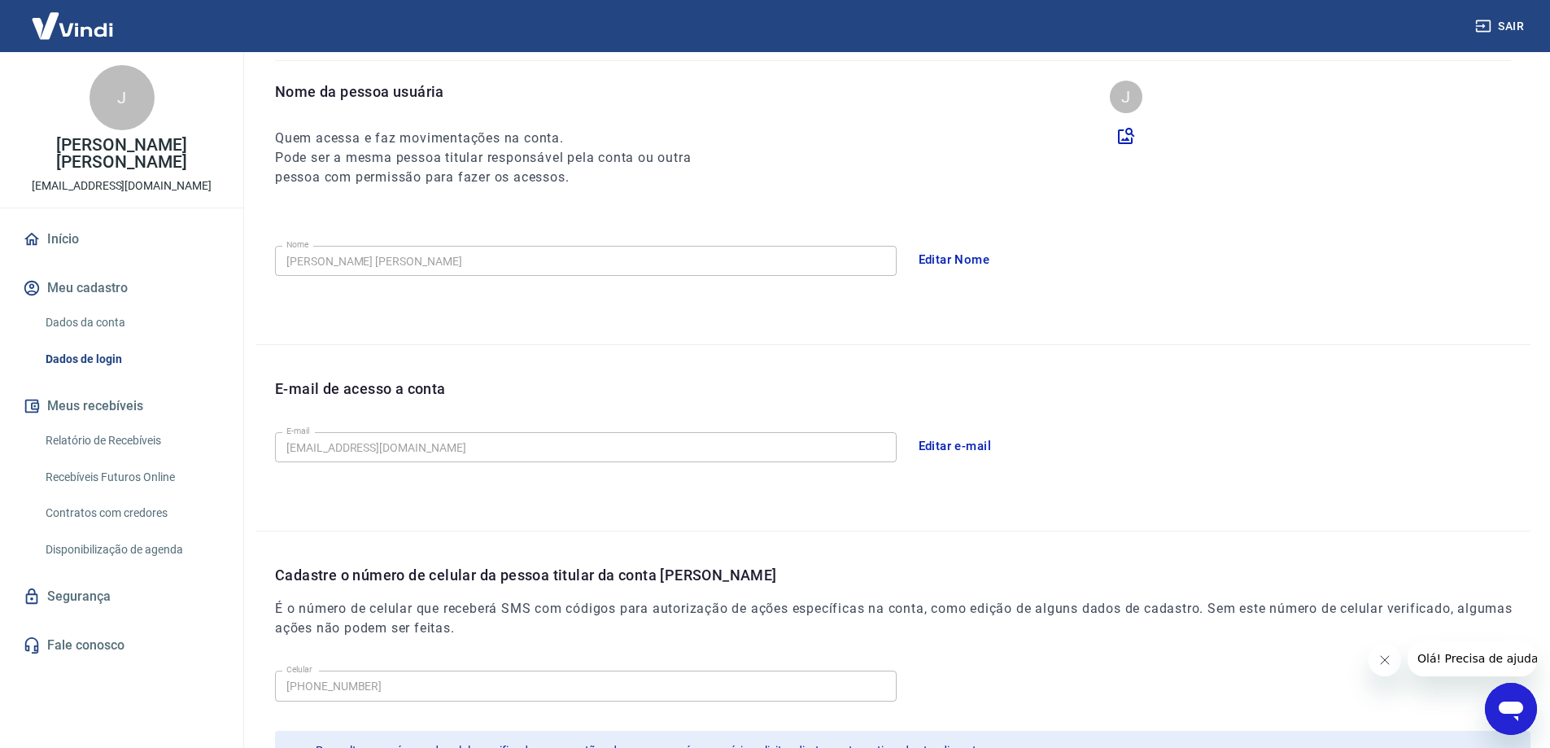
scroll to position [294, 0]
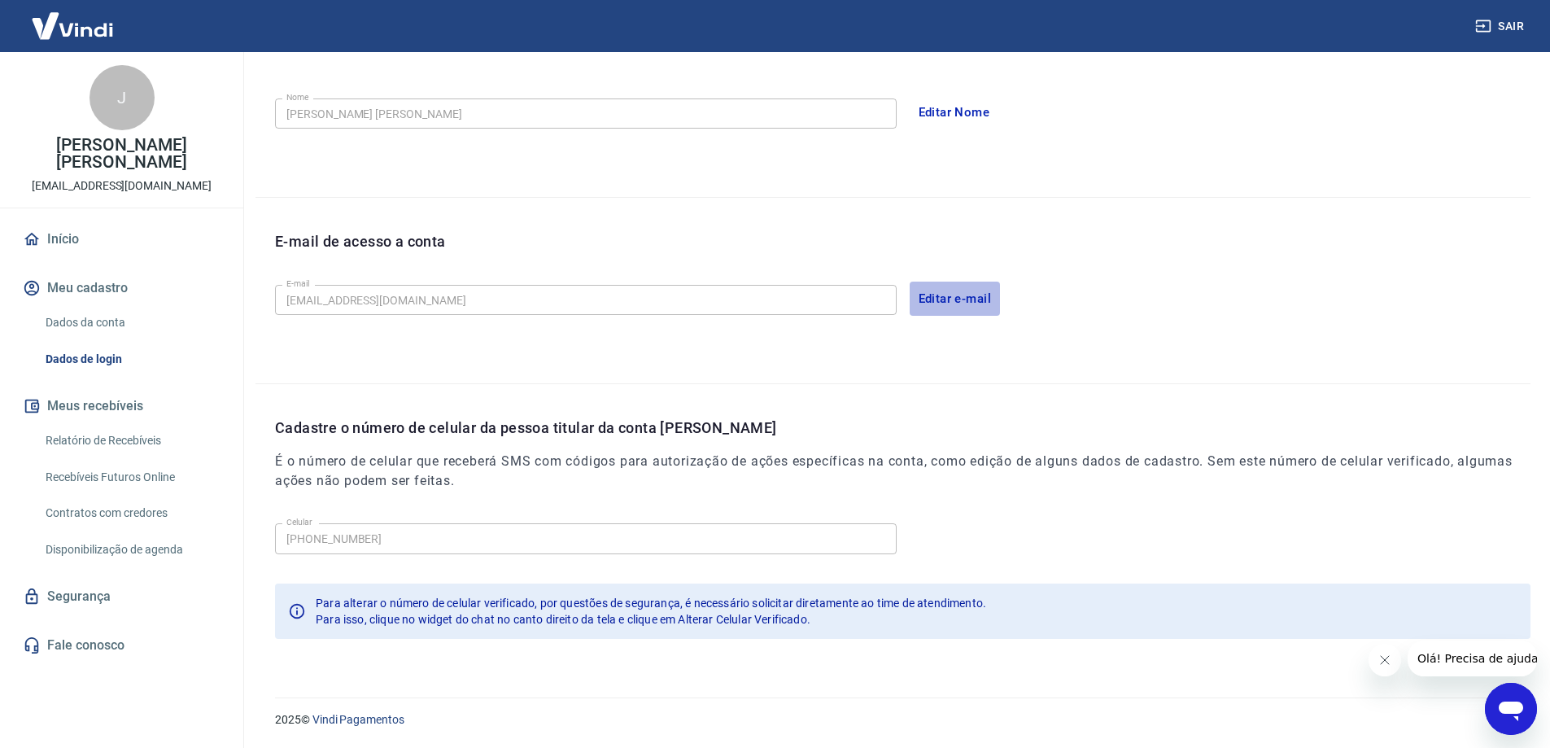
click at [952, 303] on button "Editar e-mail" at bounding box center [954, 298] width 91 height 34
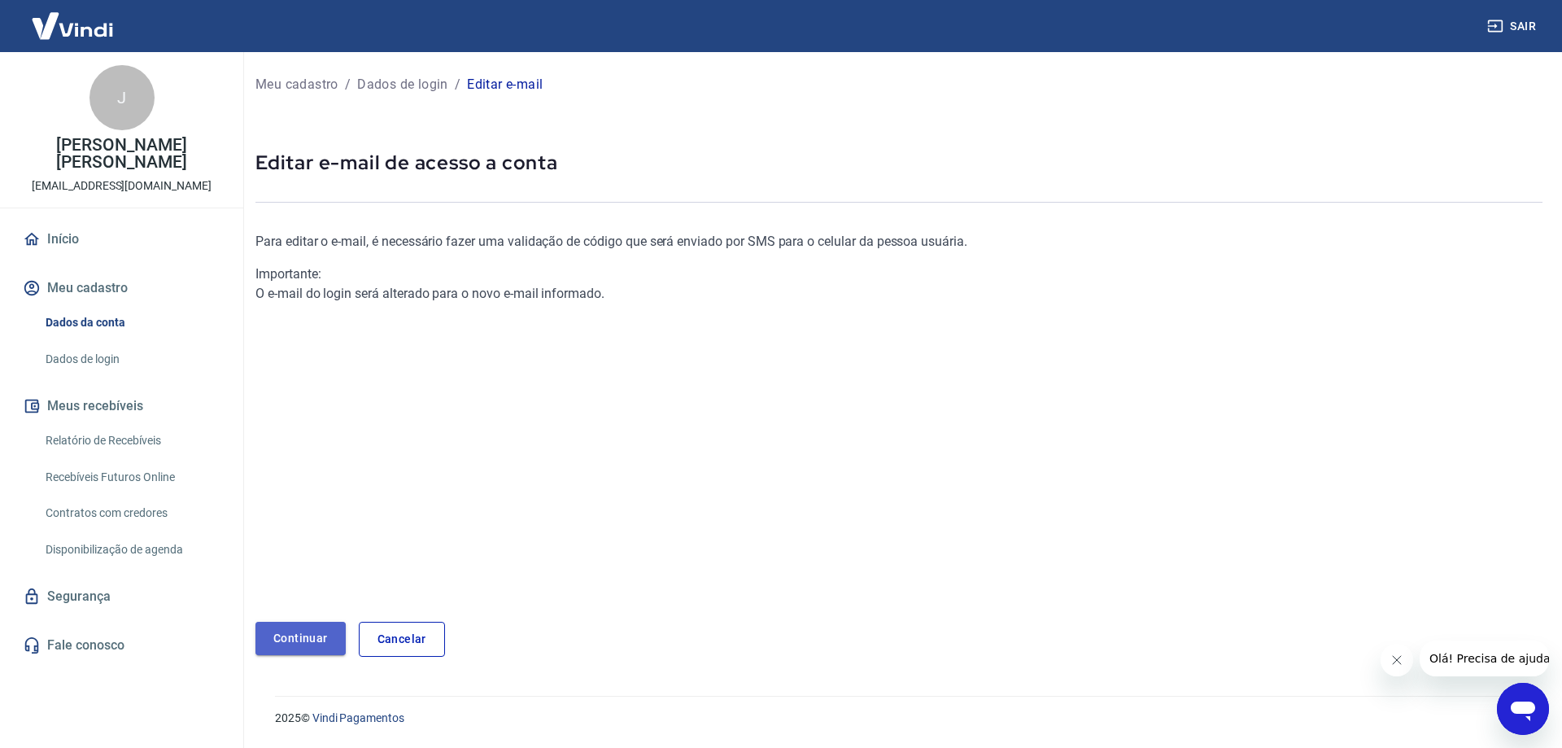
click at [296, 640] on link "Continuar" at bounding box center [300, 637] width 90 height 33
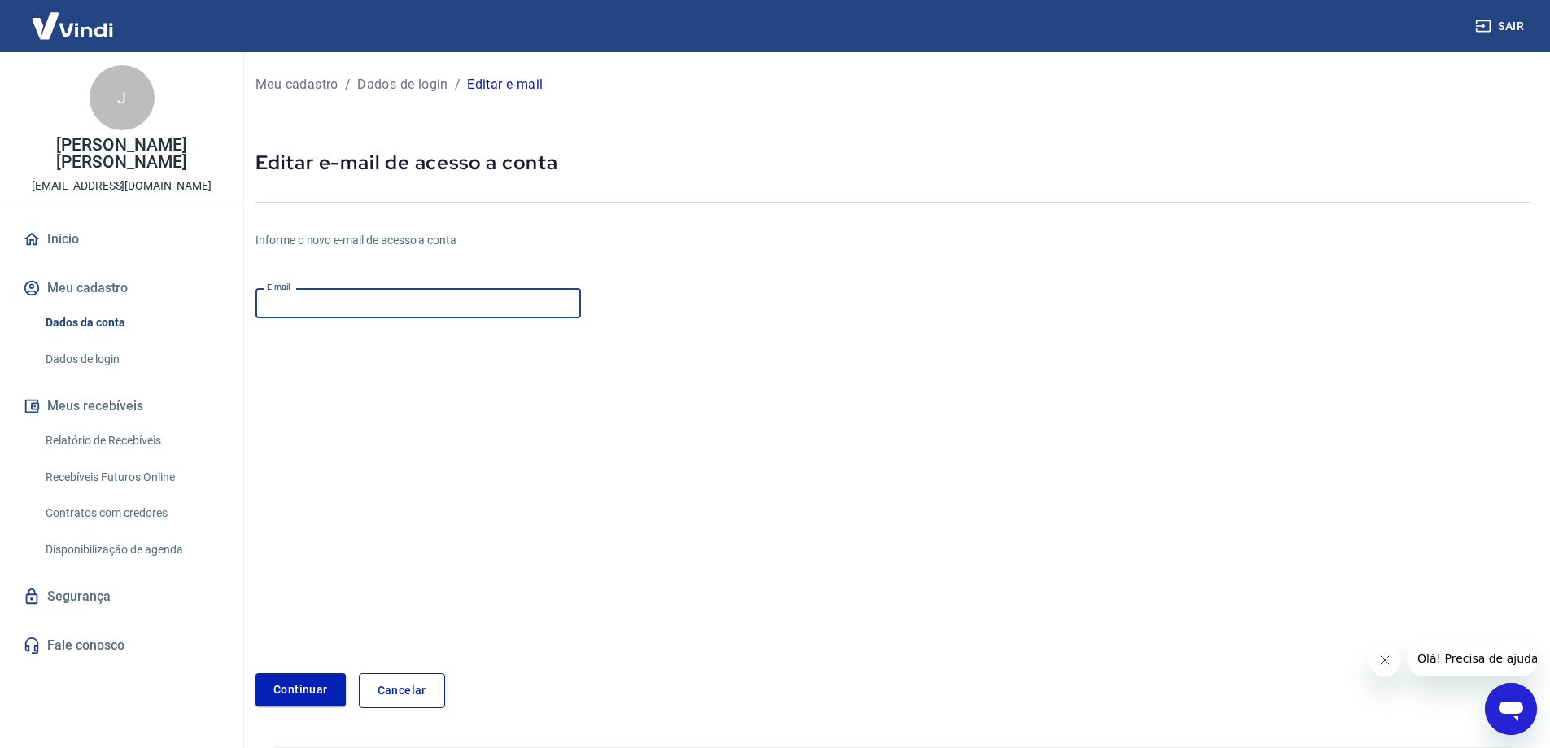
click at [337, 302] on input "E-mail" at bounding box center [417, 303] width 325 height 30
paste input "[EMAIL_ADDRESS][DOMAIN_NAME]"
type input "[EMAIL_ADDRESS][DOMAIN_NAME]"
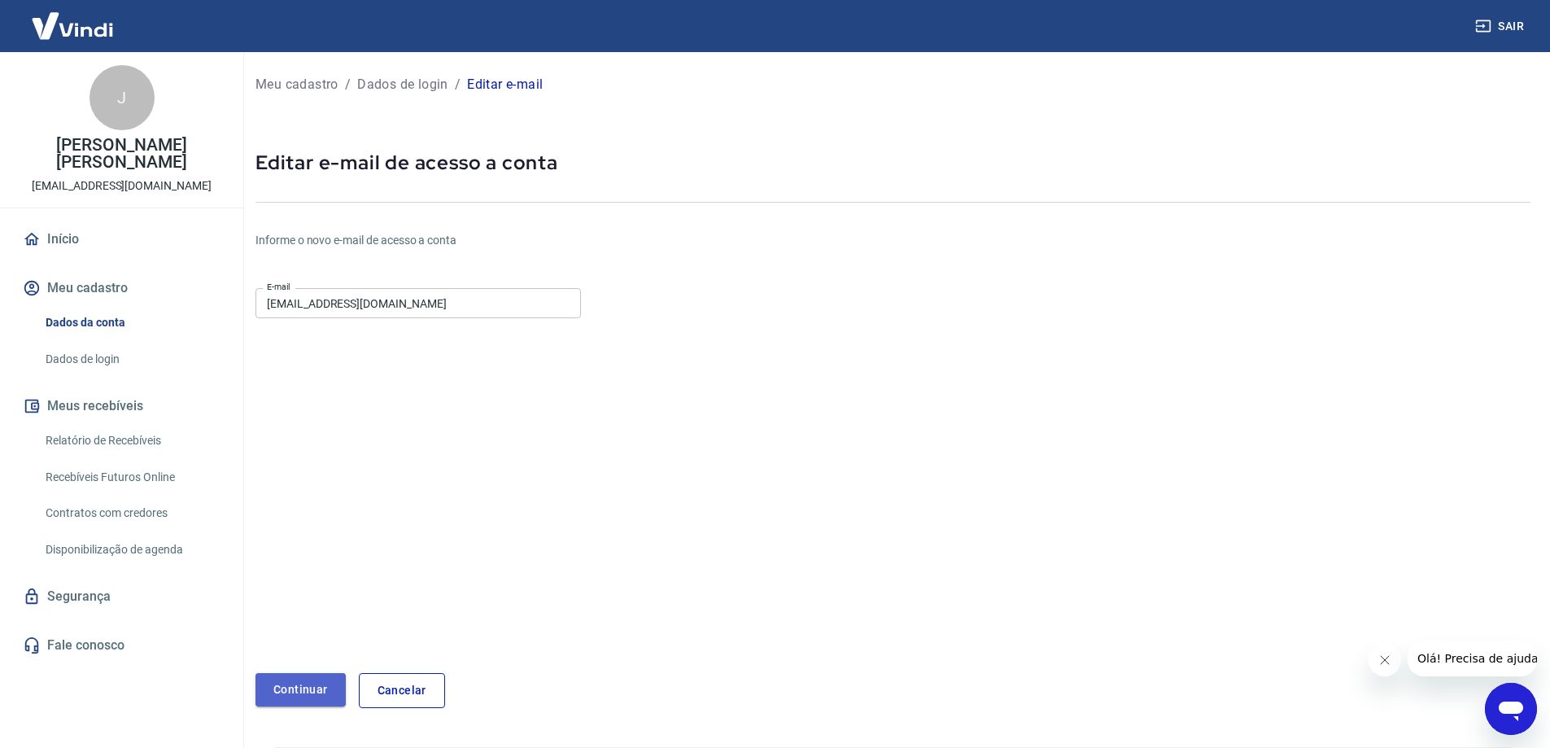
click at [302, 690] on button "Continuar" at bounding box center [300, 689] width 90 height 33
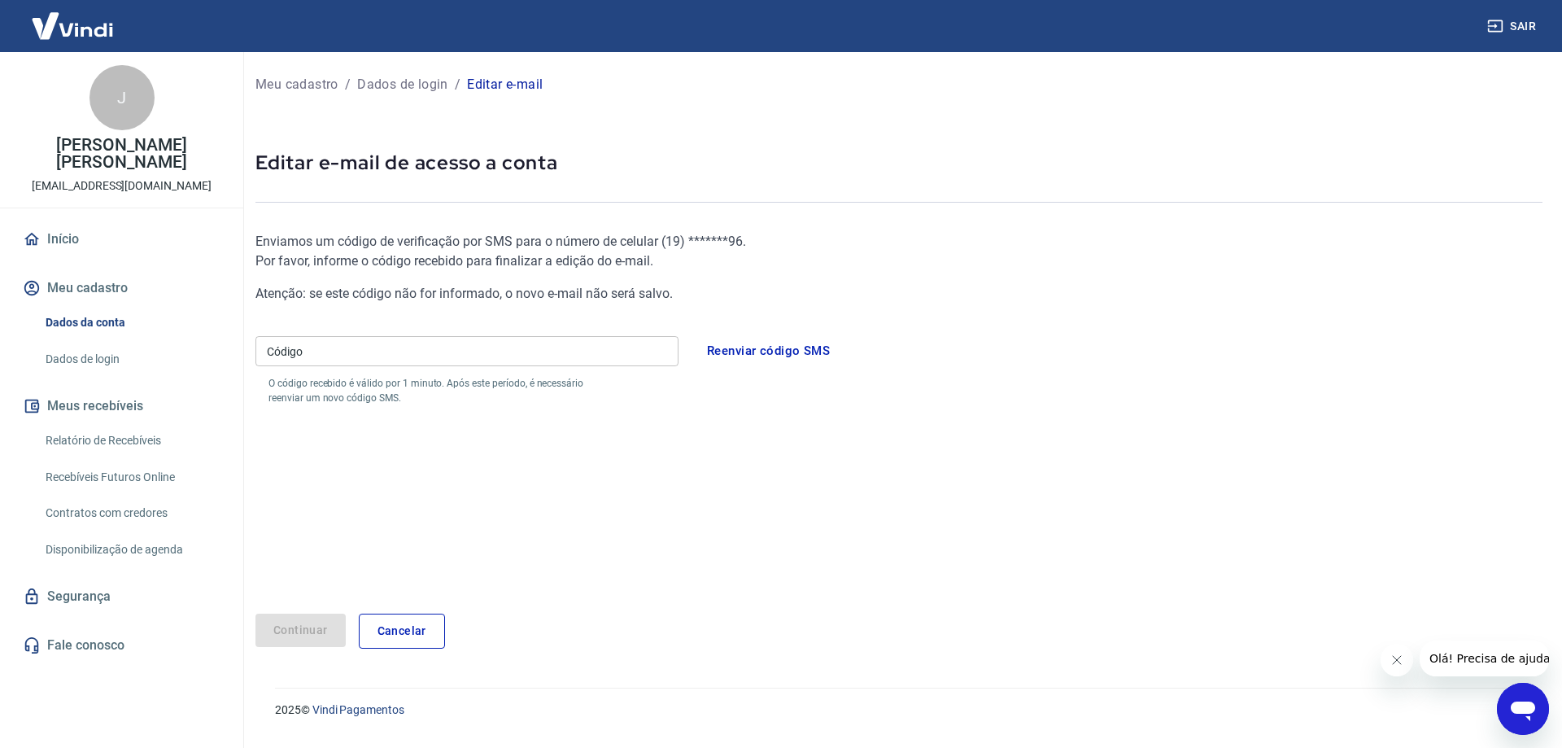
click at [601, 351] on input "Código" at bounding box center [466, 351] width 423 height 30
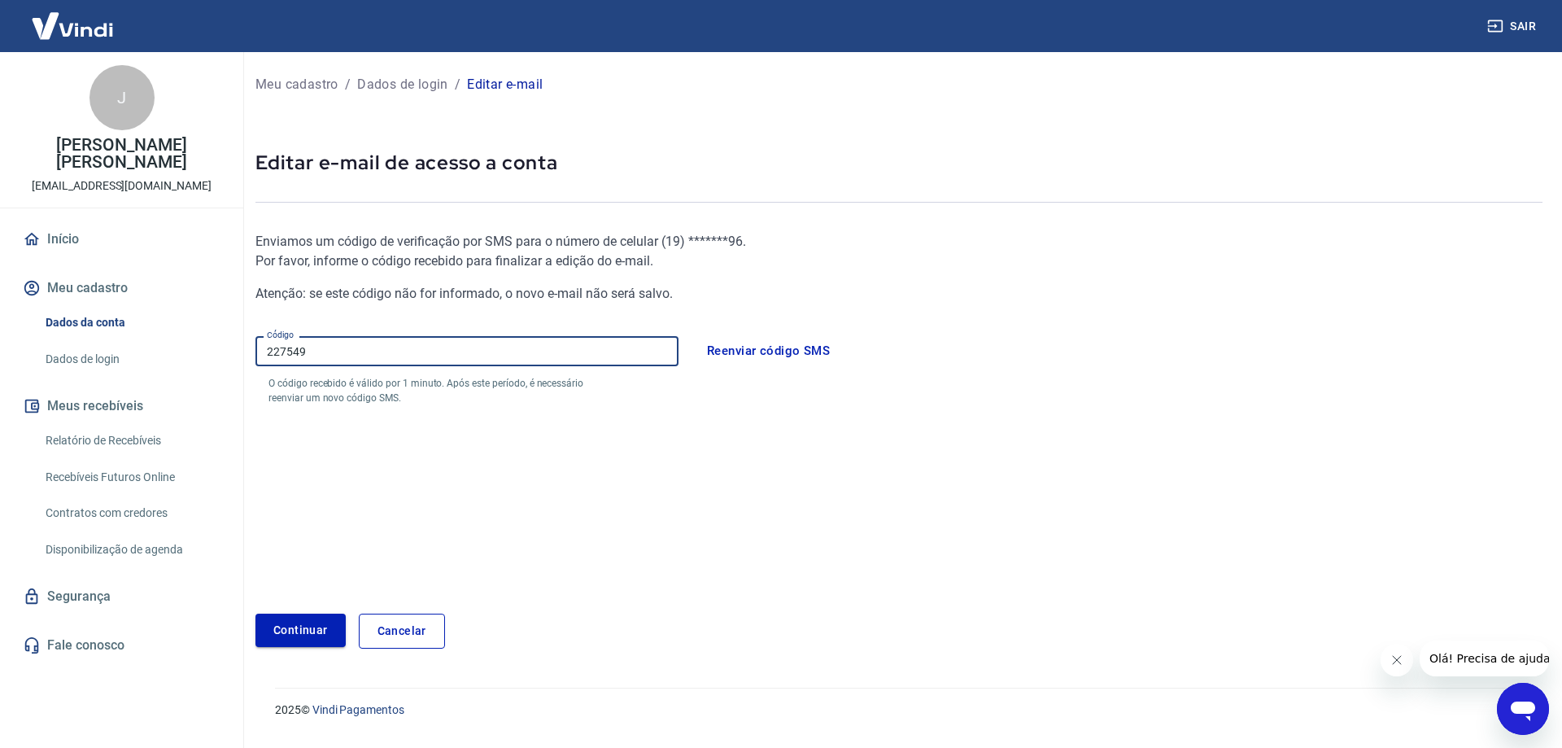
type input "227549"
click at [315, 629] on button "Continuar" at bounding box center [300, 629] width 90 height 33
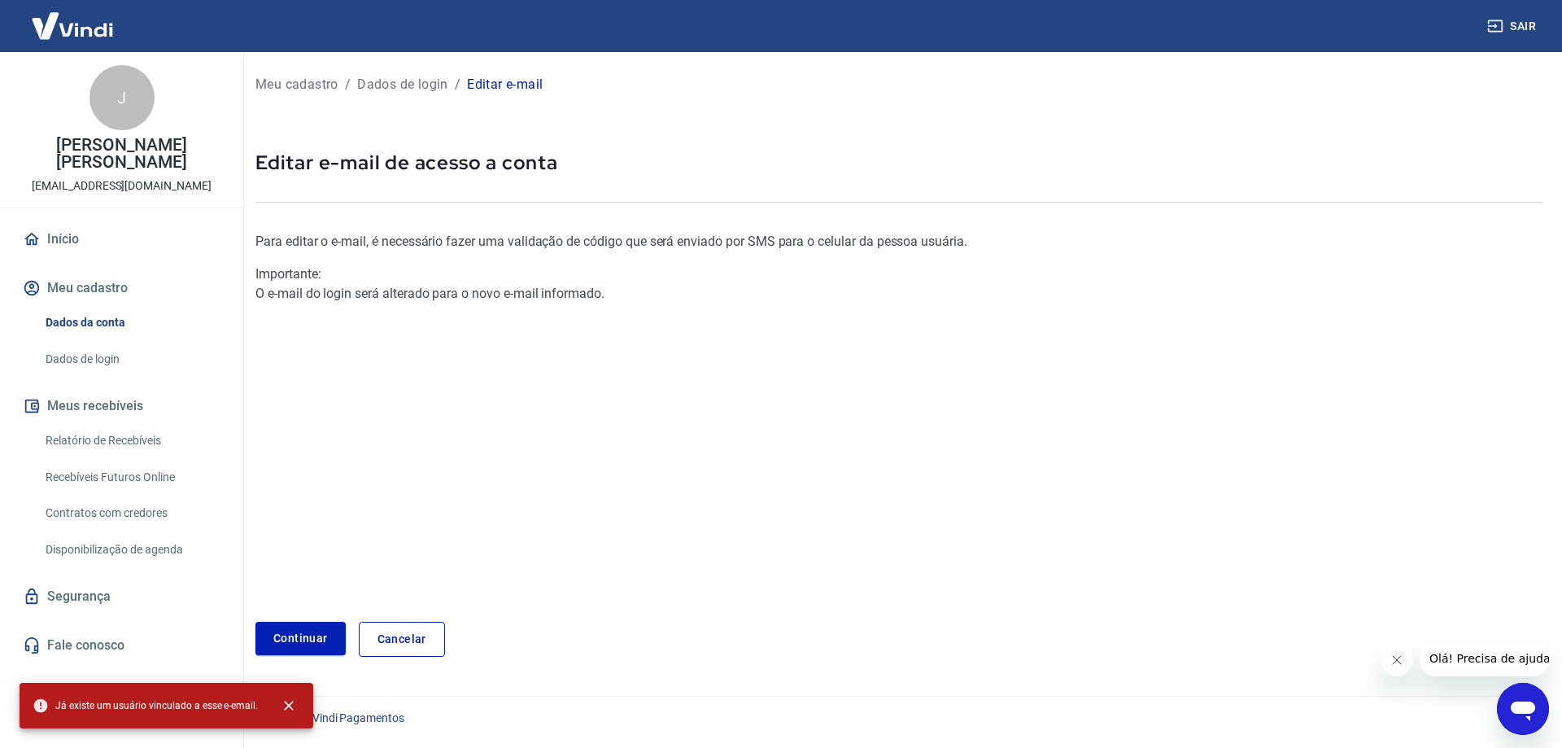
click at [407, 639] on link "Cancelar" at bounding box center [402, 638] width 86 height 35
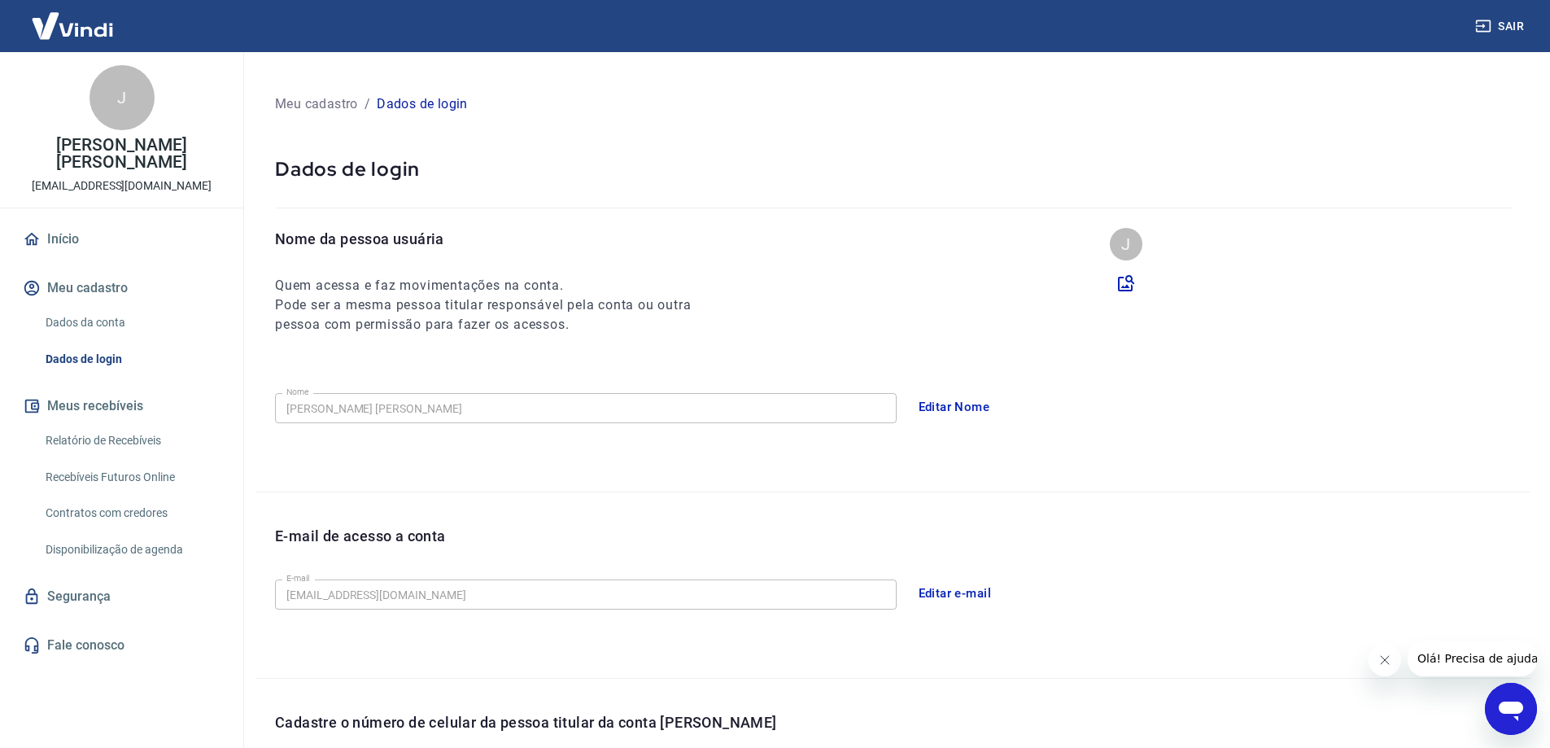
scroll to position [294, 0]
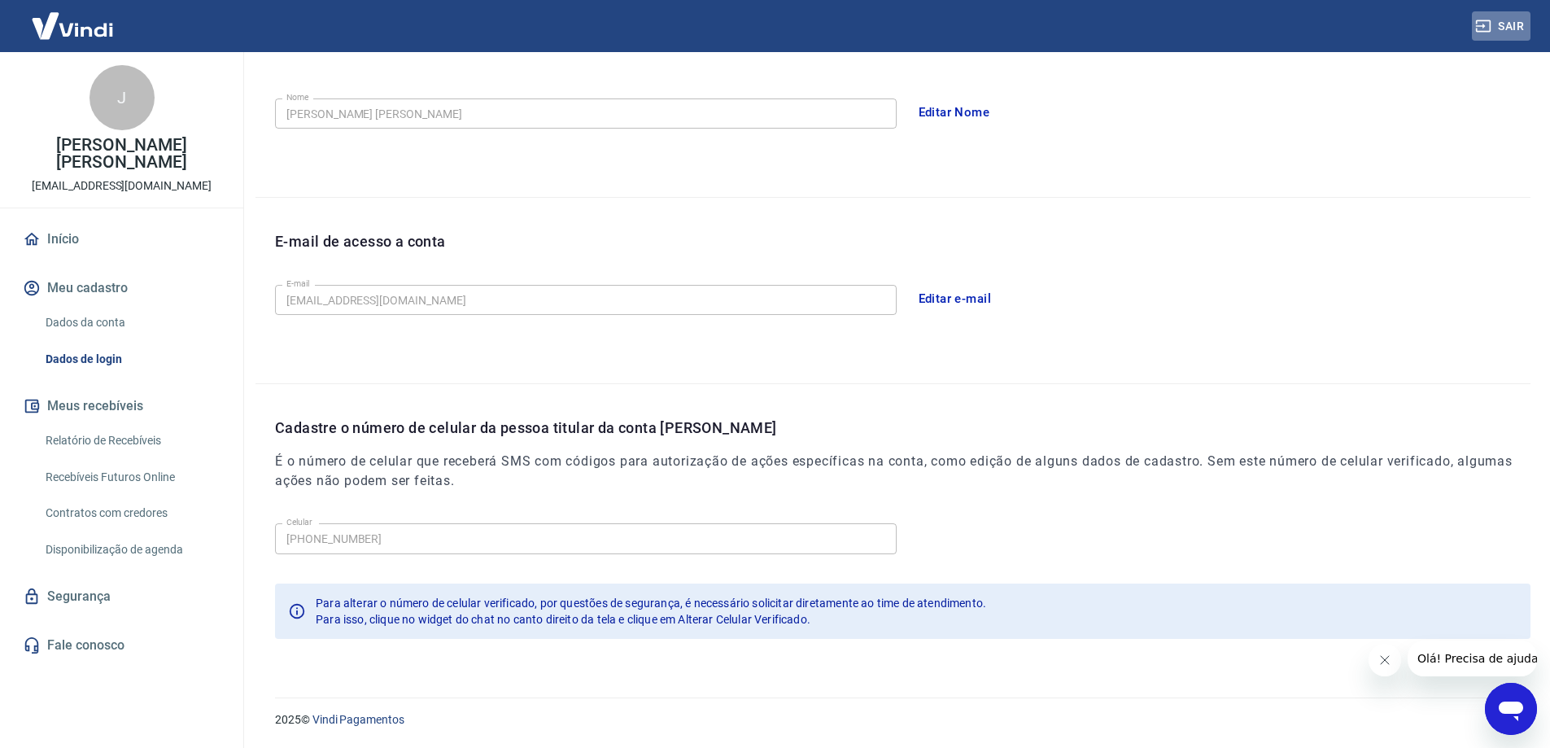
click at [1511, 28] on button "Sair" at bounding box center [1501, 26] width 59 height 30
